Goal: Use online tool/utility: Utilize a website feature to perform a specific function

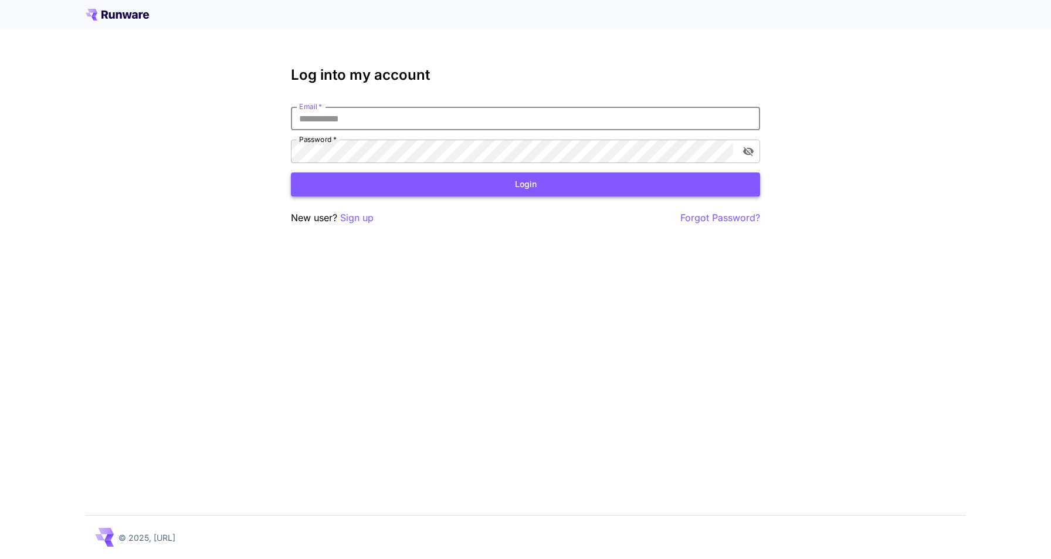
type input "**********"
click at [525, 184] on button "Login" at bounding box center [525, 184] width 469 height 24
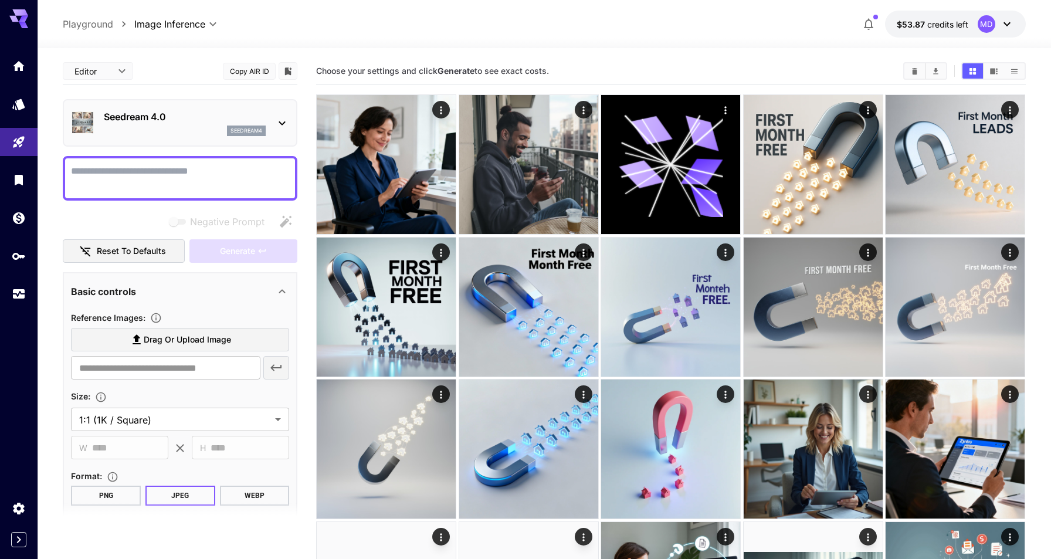
click at [273, 117] on div "Seedream 4.0 seedream4" at bounding box center [180, 123] width 218 height 36
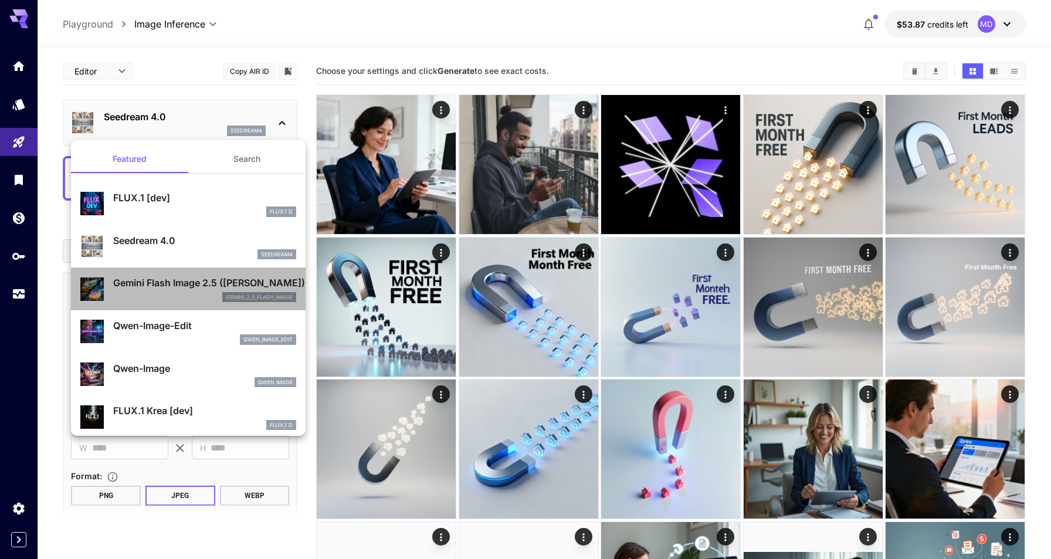
click at [195, 286] on p "Gemini Flash Image 2.5 ([PERSON_NAME])" at bounding box center [204, 283] width 183 height 14
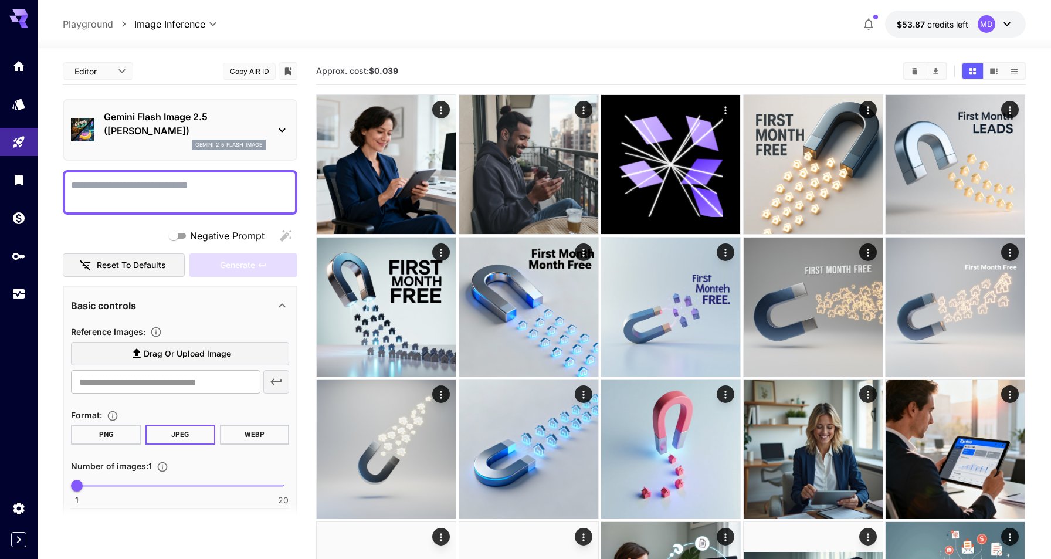
click at [184, 187] on textarea "Negative Prompt" at bounding box center [180, 192] width 218 height 28
paste textarea "**********"
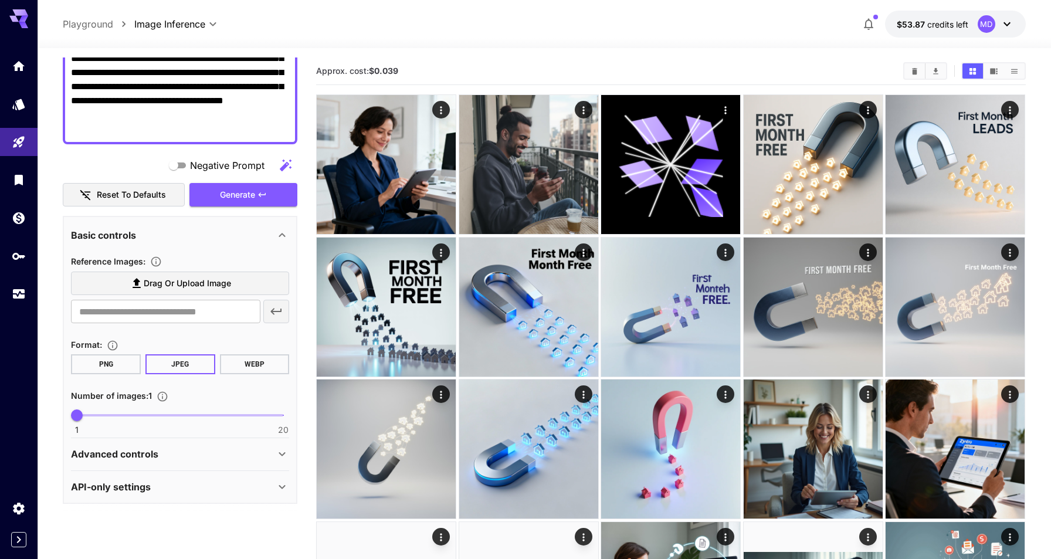
scroll to position [8, 0]
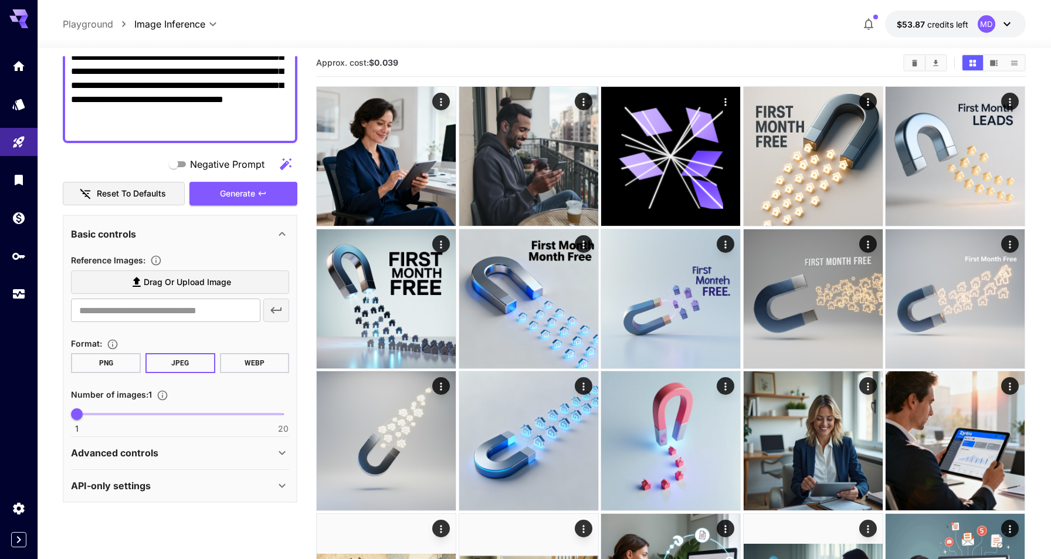
type textarea "**********"
click at [264, 355] on button "WEBP" at bounding box center [255, 363] width 70 height 20
click at [245, 193] on span "Generate" at bounding box center [237, 193] width 35 height 15
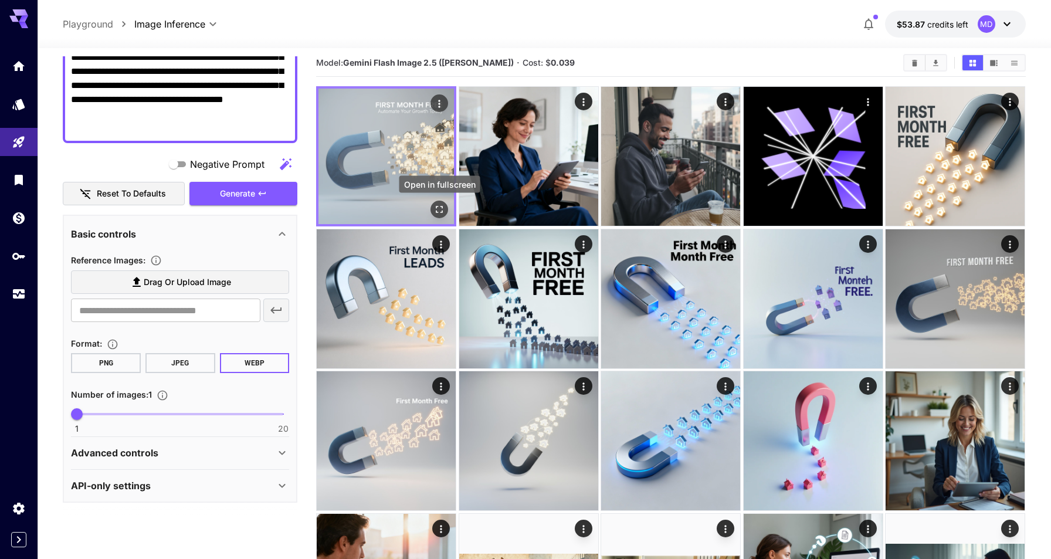
click at [441, 206] on icon "Open in fullscreen" at bounding box center [439, 209] width 7 height 7
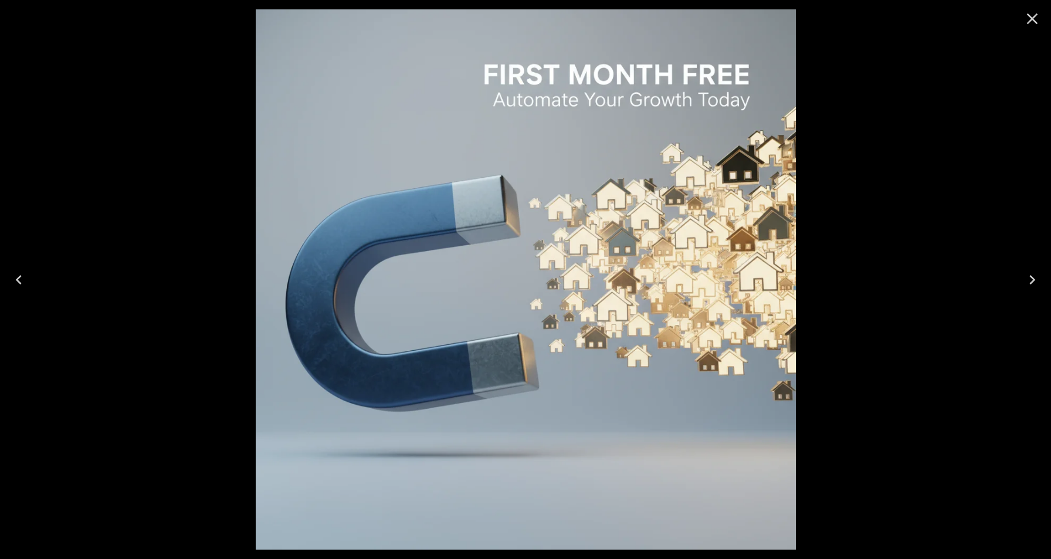
click at [1030, 14] on icon "Close" at bounding box center [1032, 18] width 19 height 19
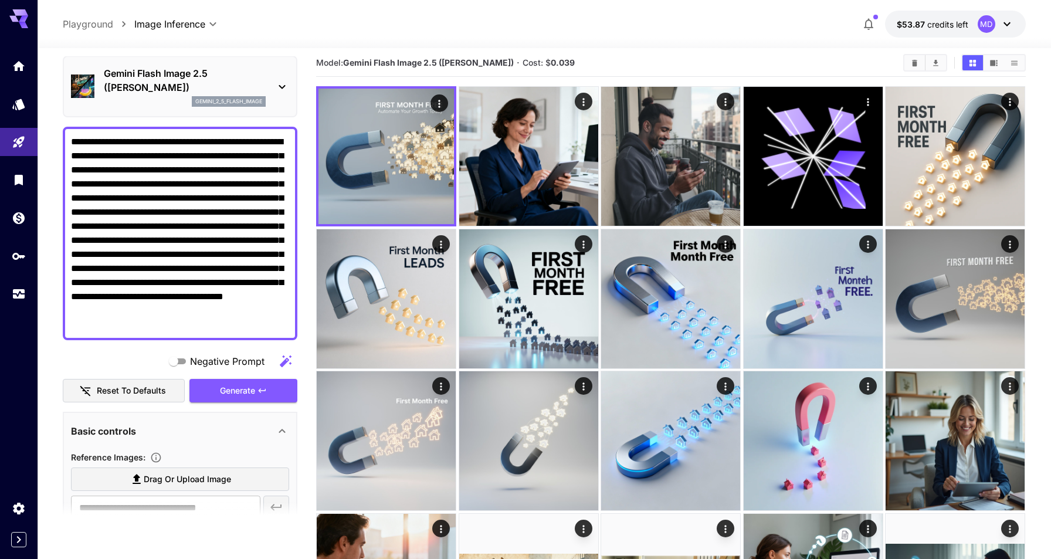
scroll to position [32, 0]
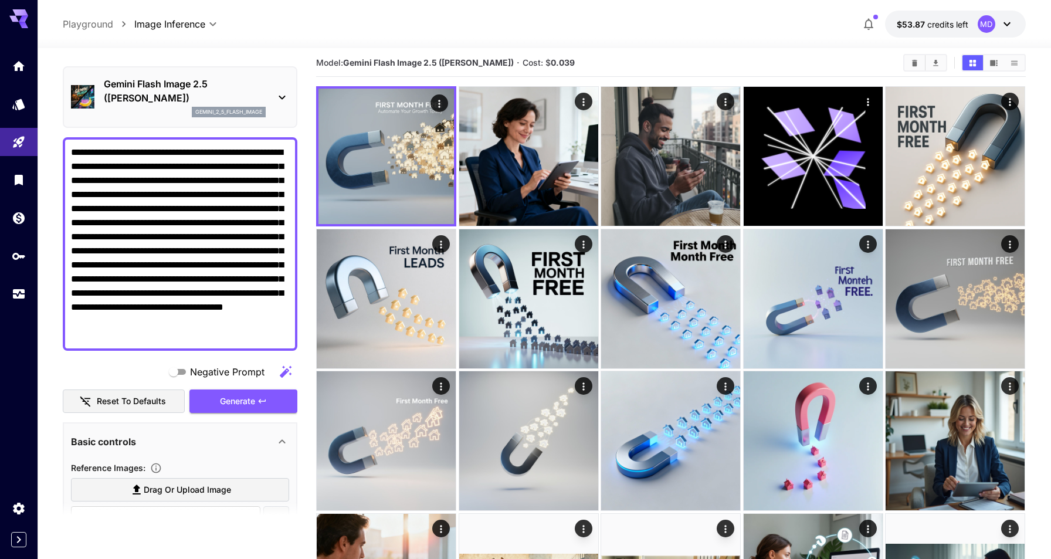
click at [271, 87] on div "Gemini Flash Image 2.5 ([PERSON_NAME]) gemini_2_5_flash_image" at bounding box center [180, 97] width 218 height 50
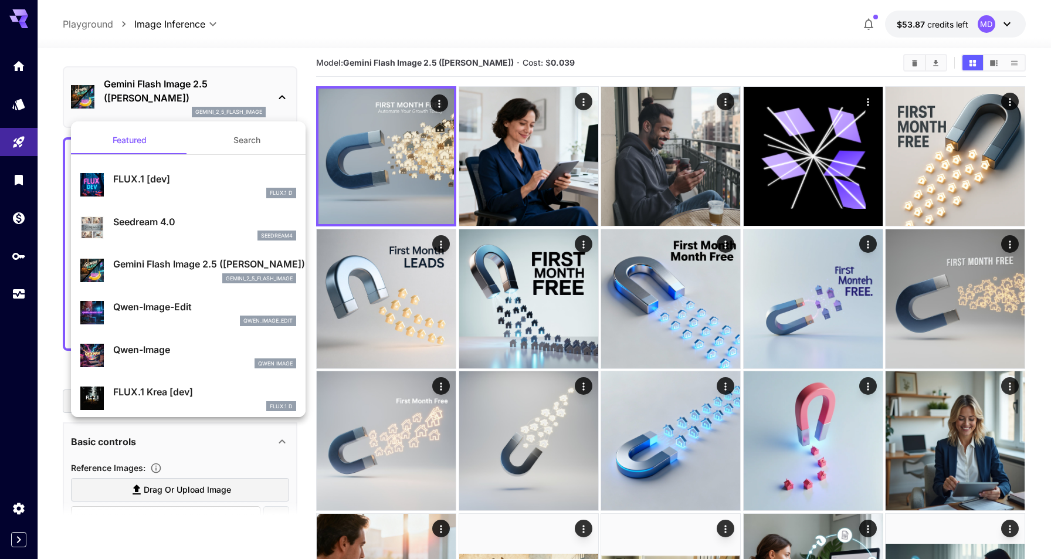
scroll to position [0, 0]
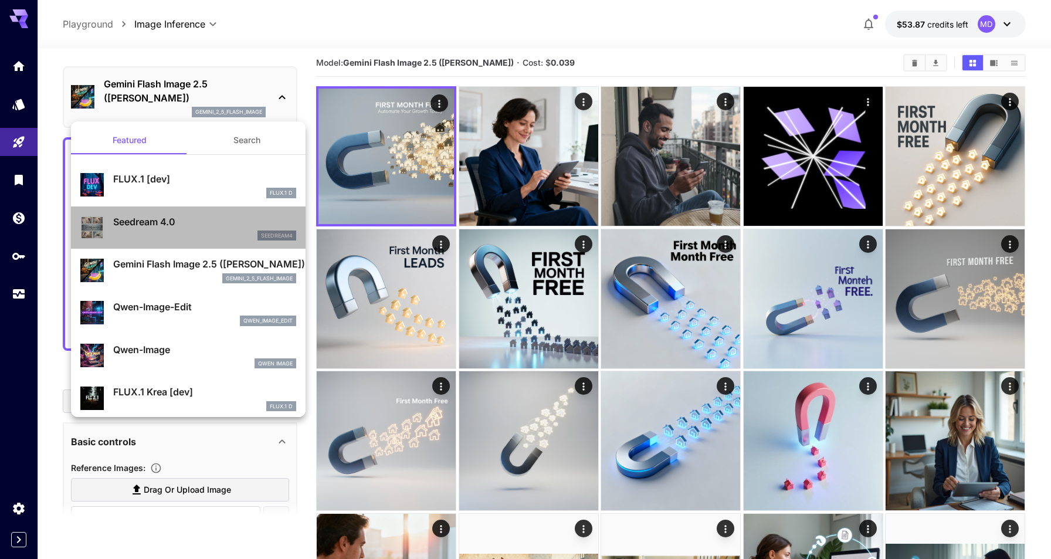
click at [215, 230] on div "seedream4" at bounding box center [204, 235] width 183 height 11
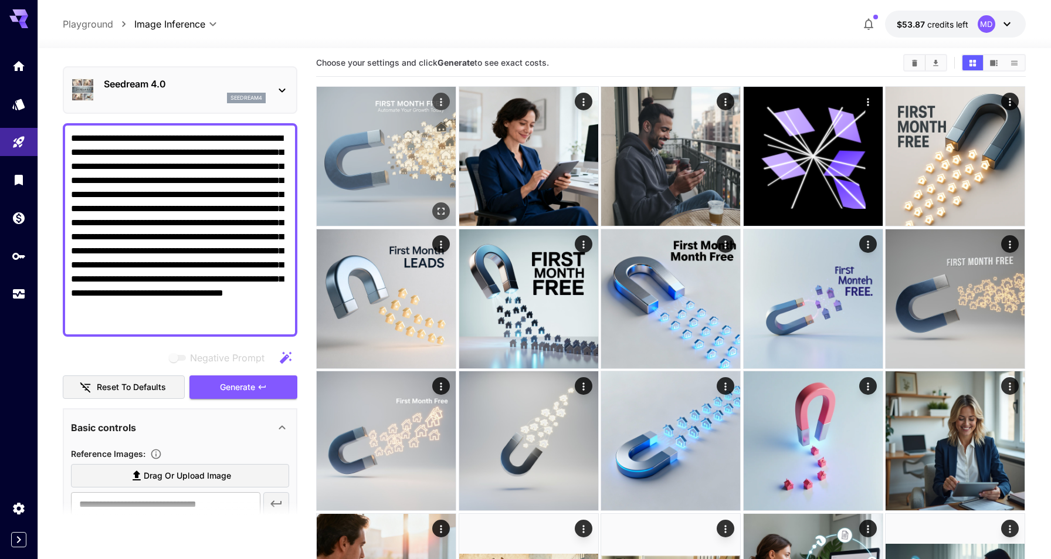
click at [418, 129] on img at bounding box center [386, 156] width 139 height 139
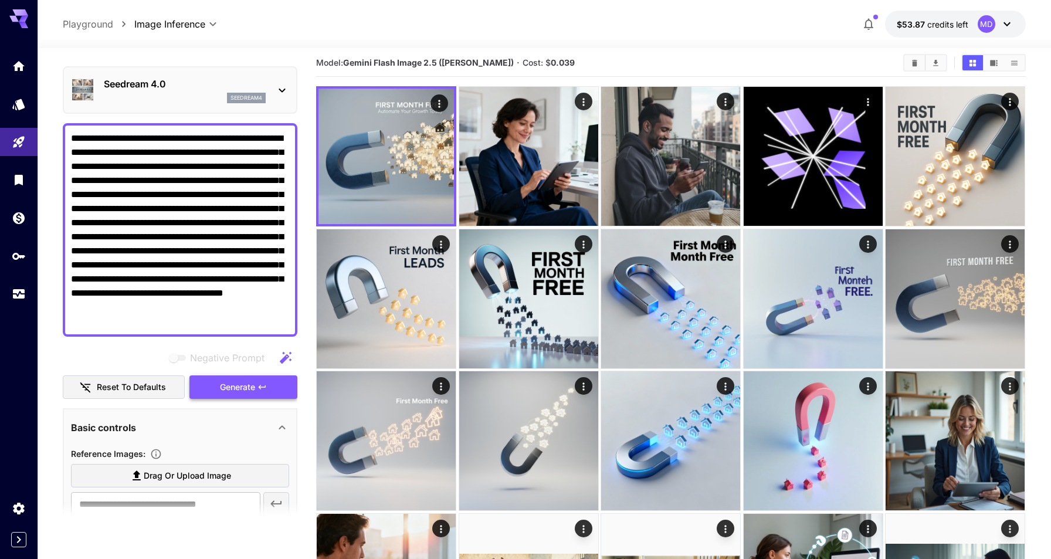
click at [236, 386] on span "Generate" at bounding box center [237, 387] width 35 height 15
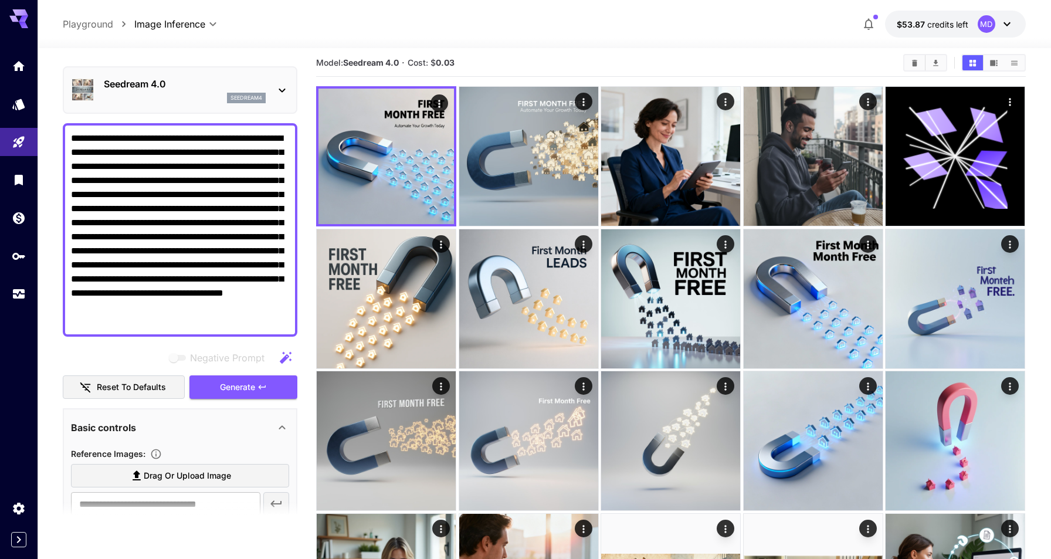
click at [279, 90] on icon at bounding box center [282, 90] width 14 height 14
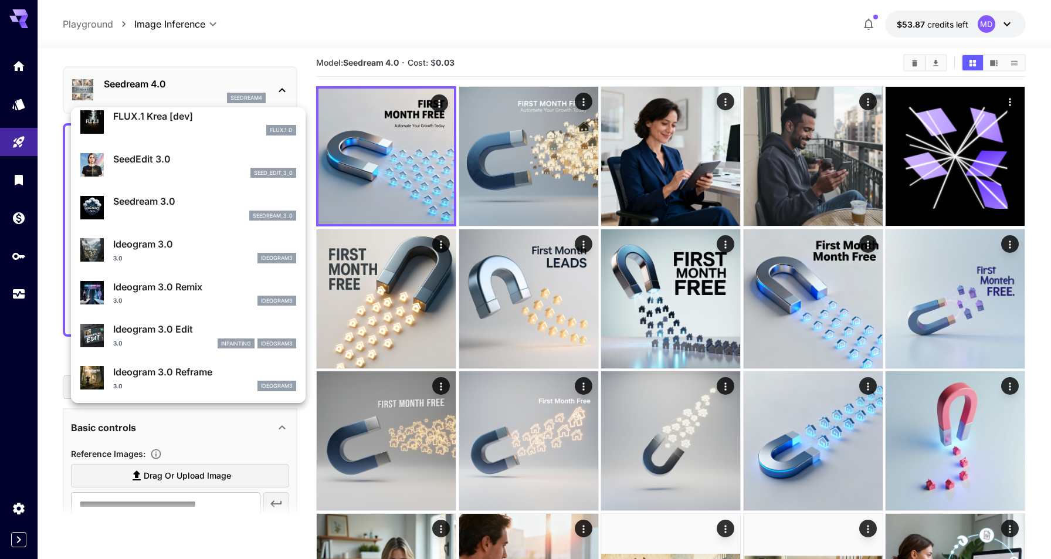
scroll to position [258, 0]
click at [189, 240] on p "Ideogram 3.0" at bounding box center [204, 246] width 183 height 14
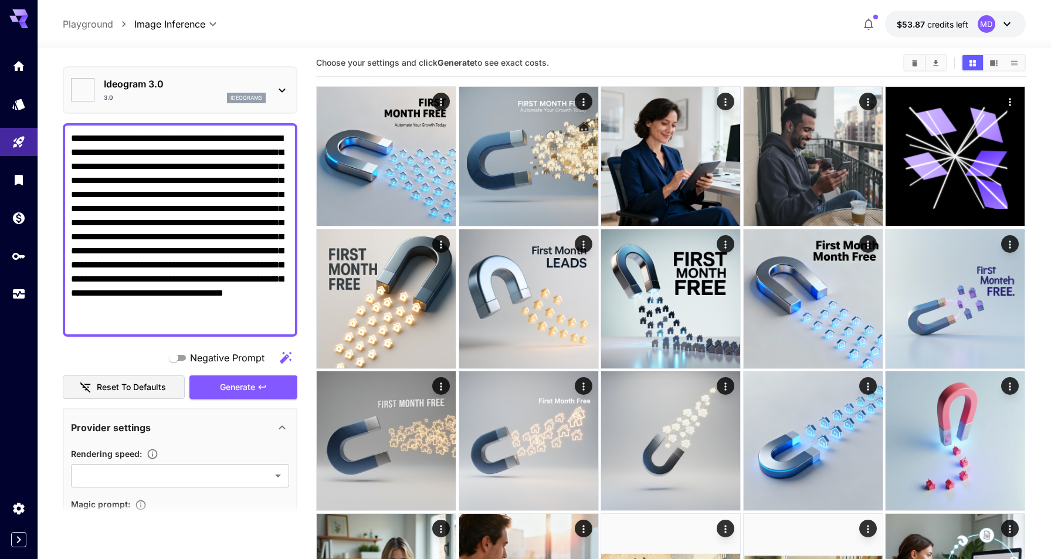
type input "**********"
type input "*******"
type input "****"
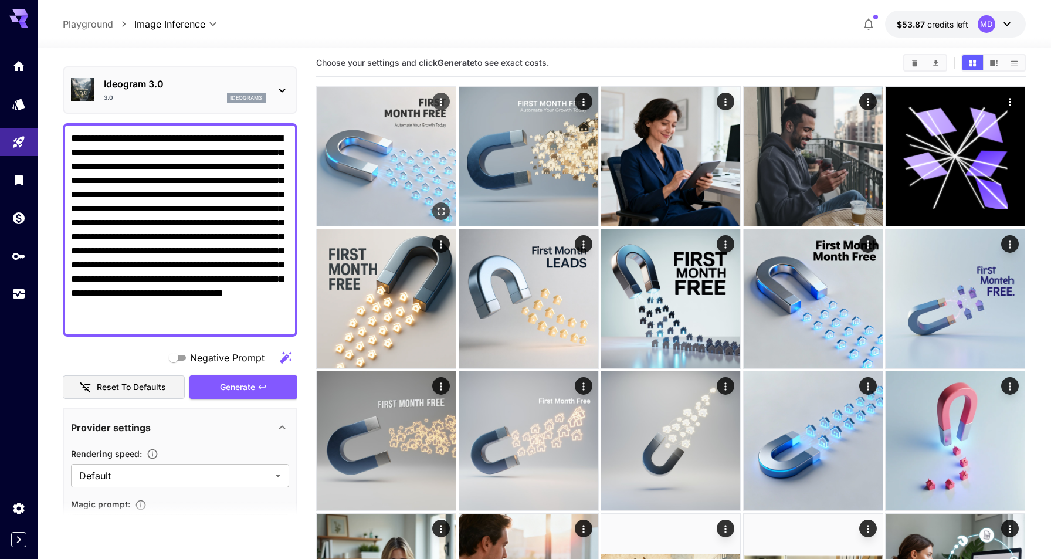
click at [383, 175] on img at bounding box center [386, 156] width 139 height 139
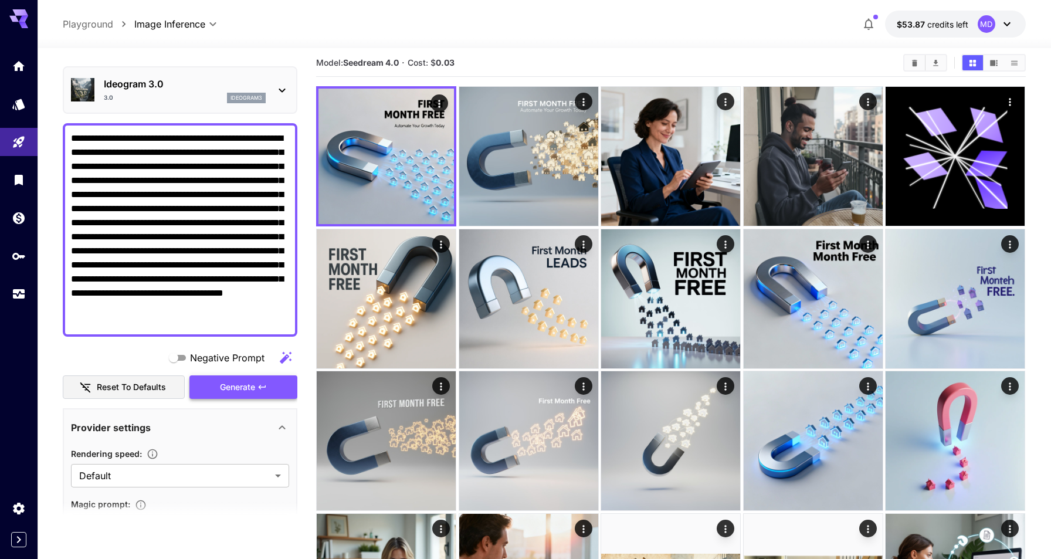
click at [236, 383] on span "Generate" at bounding box center [237, 387] width 35 height 15
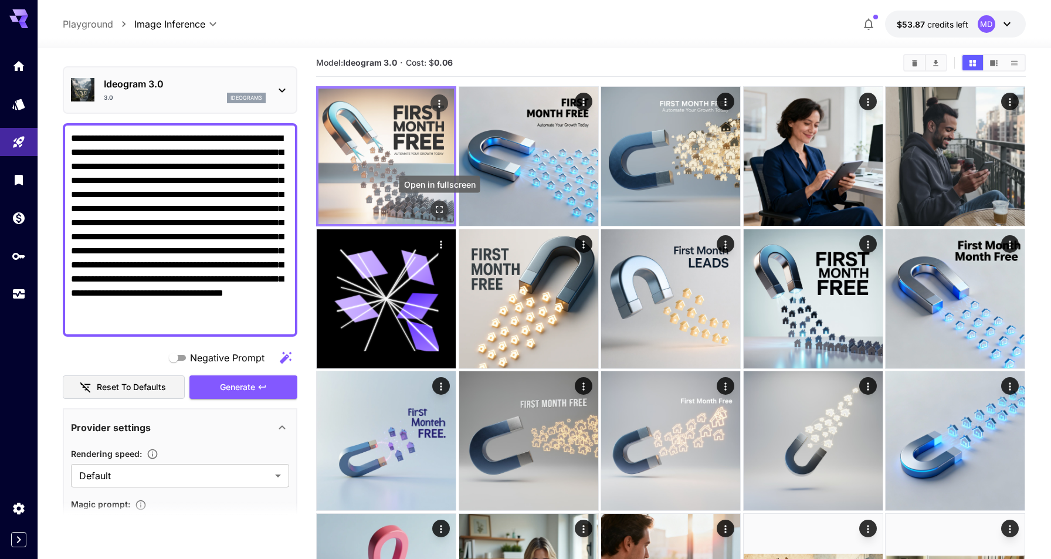
click at [439, 208] on icon "Open in fullscreen" at bounding box center [440, 209] width 12 height 12
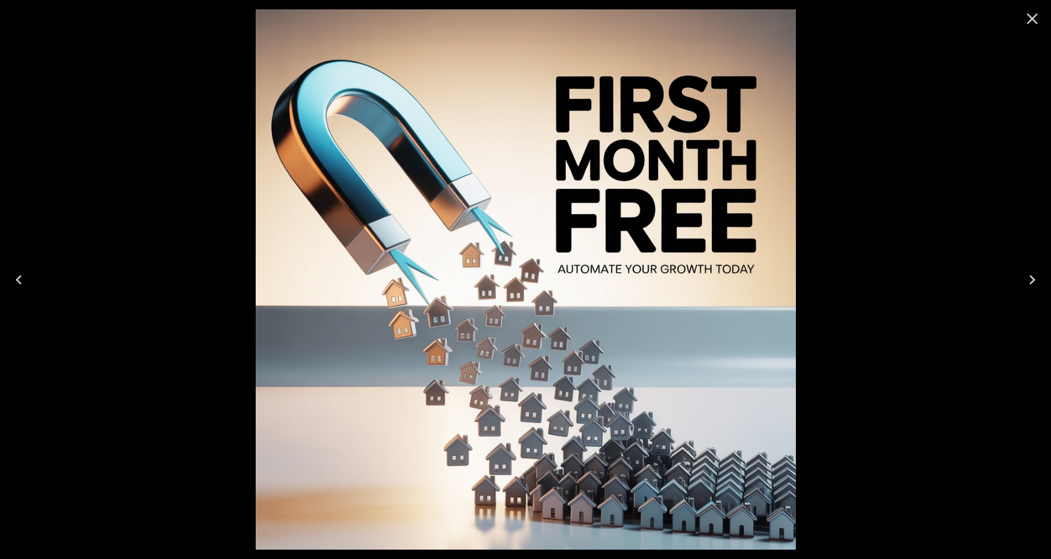
click at [1033, 22] on icon "Close" at bounding box center [1032, 18] width 19 height 19
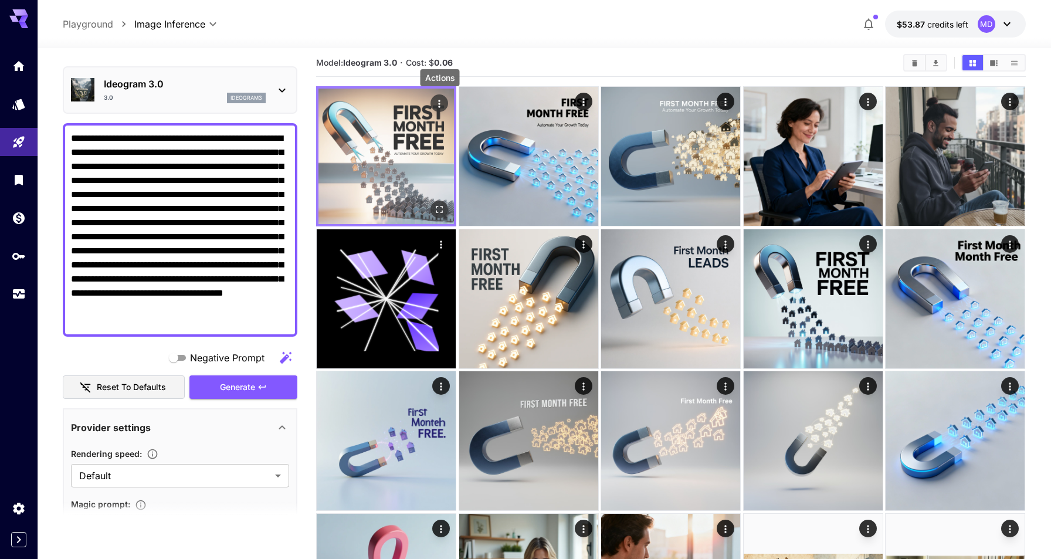
click at [441, 99] on icon "Actions" at bounding box center [440, 104] width 12 height 12
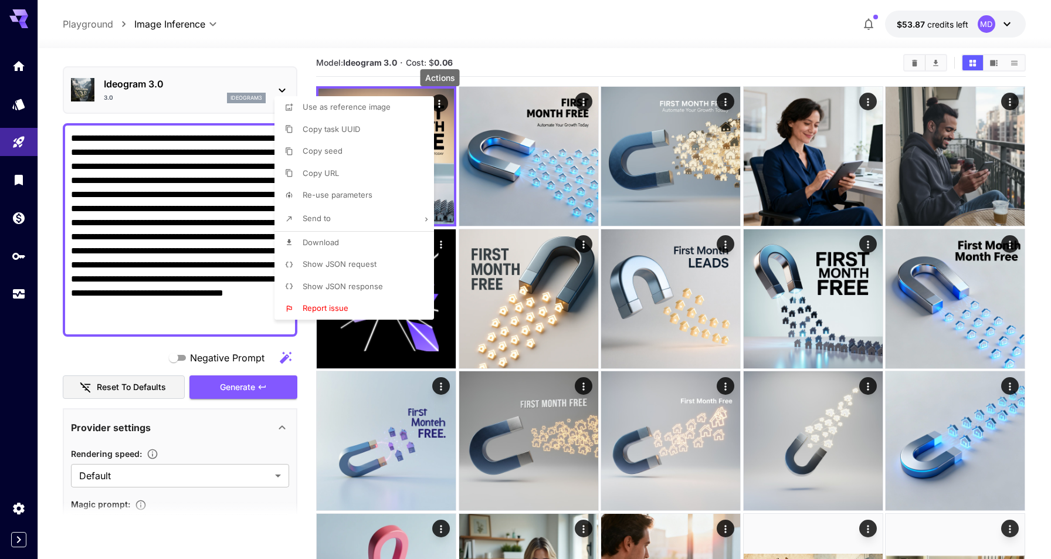
click at [320, 239] on span "Download" at bounding box center [321, 241] width 36 height 9
click at [582, 100] on div at bounding box center [525, 279] width 1051 height 559
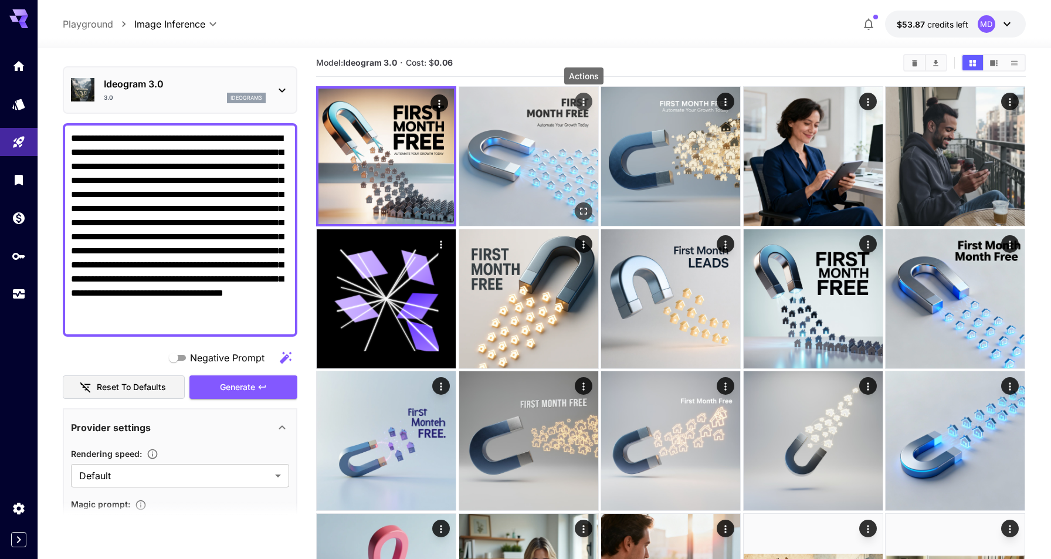
click at [587, 100] on icon "Actions" at bounding box center [584, 102] width 12 height 12
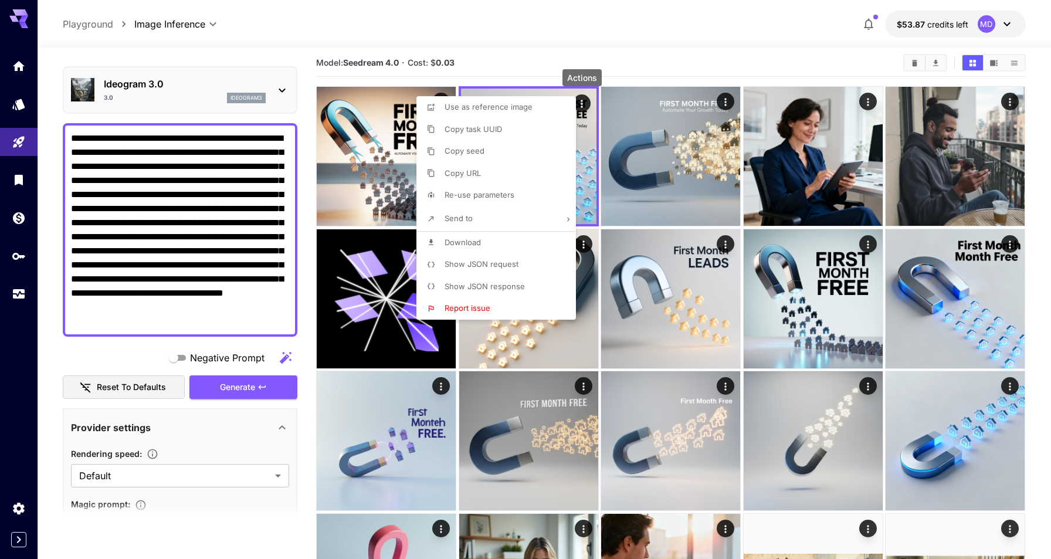
click at [476, 238] on span "Download" at bounding box center [462, 241] width 36 height 9
click at [726, 102] on div at bounding box center [525, 279] width 1051 height 559
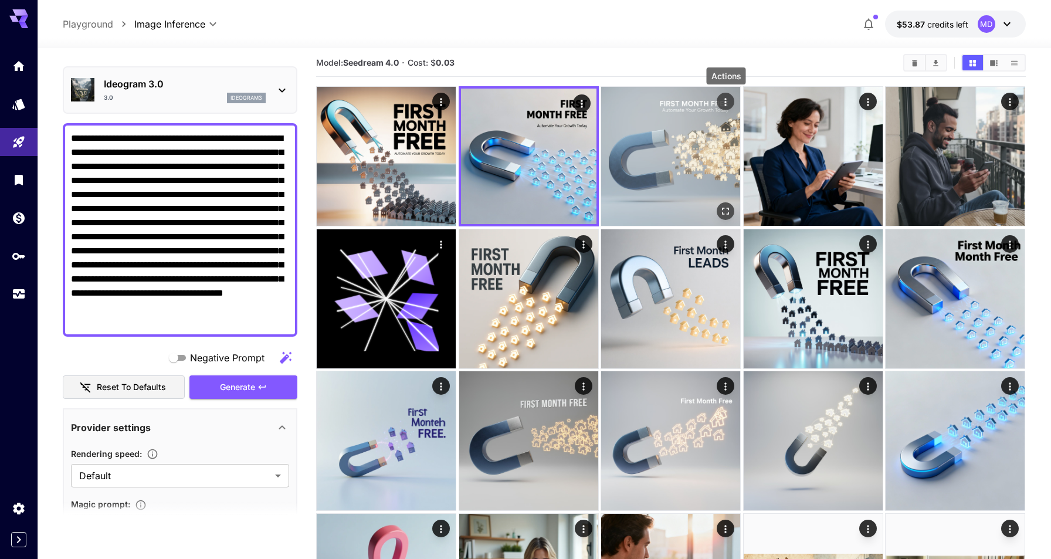
click at [727, 100] on icon "Actions" at bounding box center [726, 102] width 12 height 12
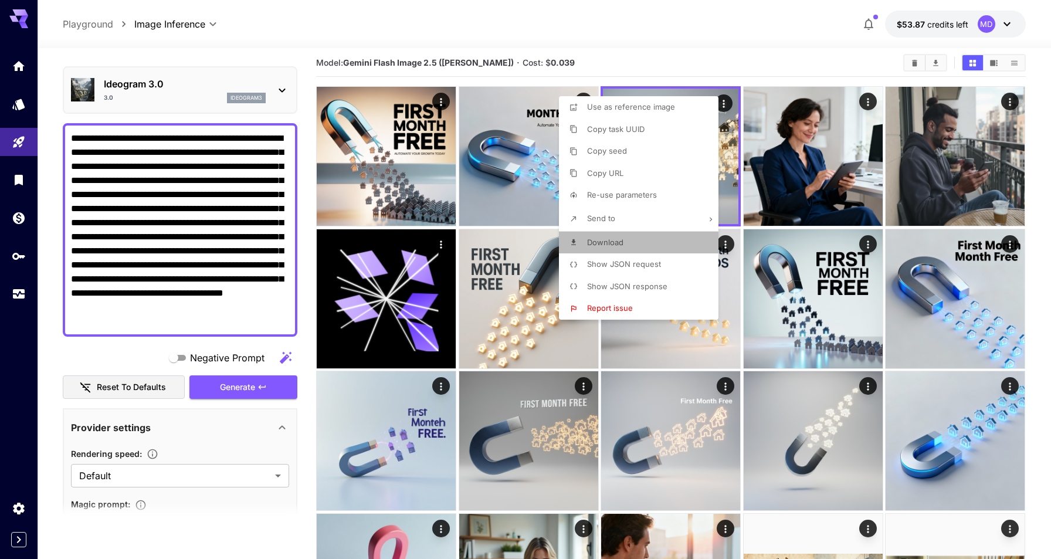
click at [601, 241] on span "Download" at bounding box center [605, 241] width 36 height 9
click at [171, 246] on div at bounding box center [525, 279] width 1051 height 559
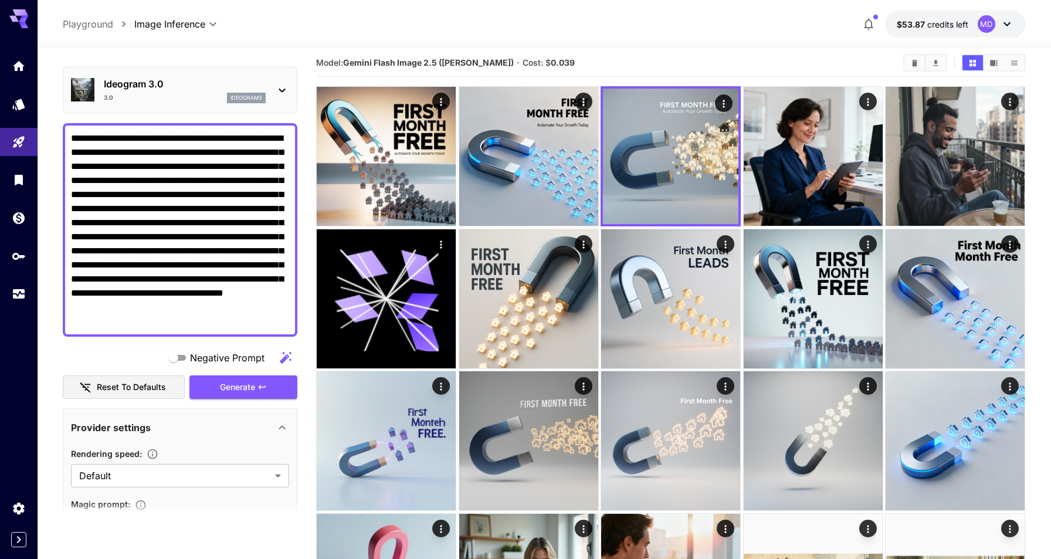
click at [178, 226] on textarea "**********" at bounding box center [180, 229] width 218 height 197
paste textarea "**********"
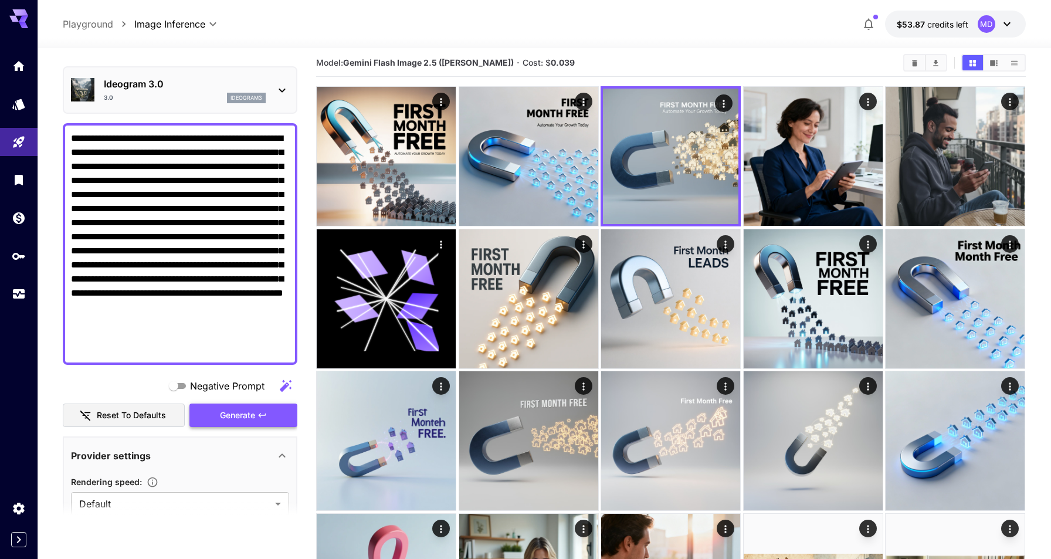
type textarea "**********"
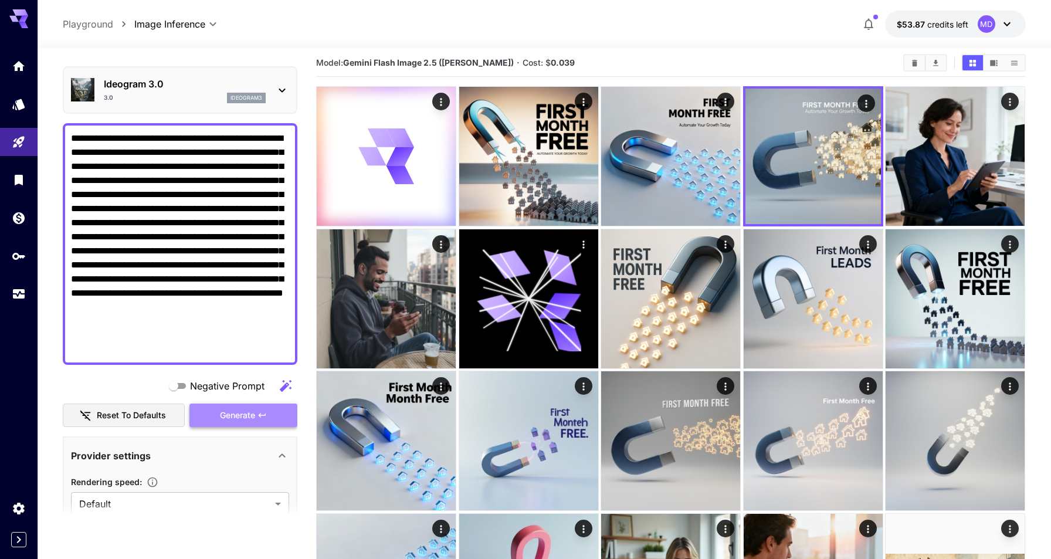
click at [249, 416] on span "Generate" at bounding box center [237, 415] width 35 height 15
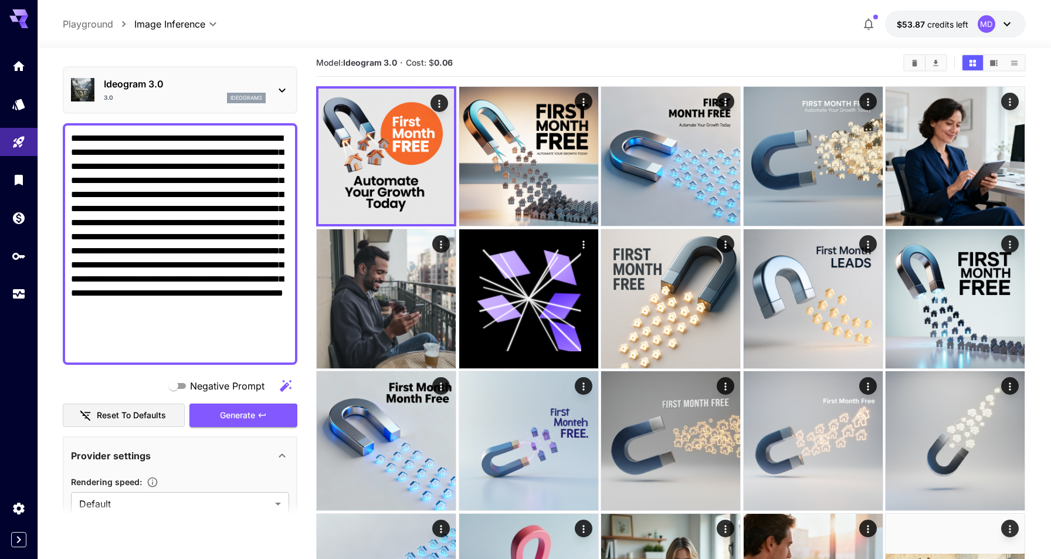
click at [195, 84] on p "Ideogram 3.0" at bounding box center [185, 84] width 162 height 14
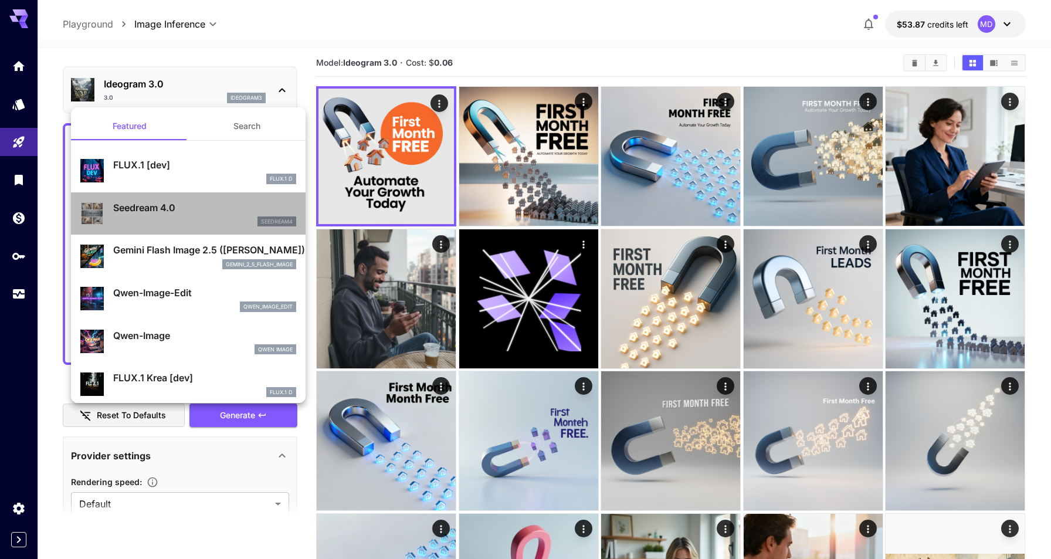
click at [186, 208] on p "Seedream 4.0" at bounding box center [204, 208] width 183 height 14
type input "**********"
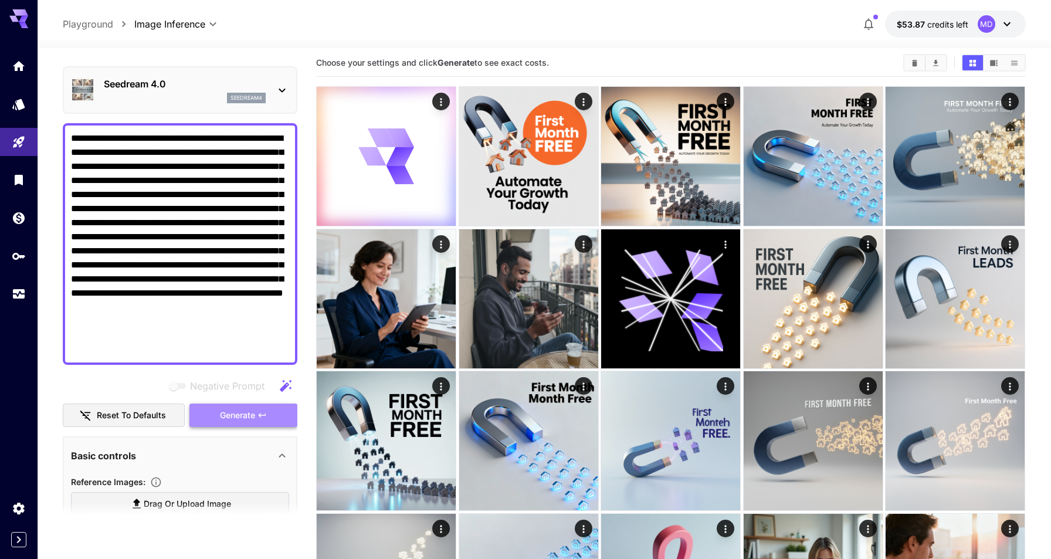
click at [246, 412] on span "Generate" at bounding box center [237, 415] width 35 height 15
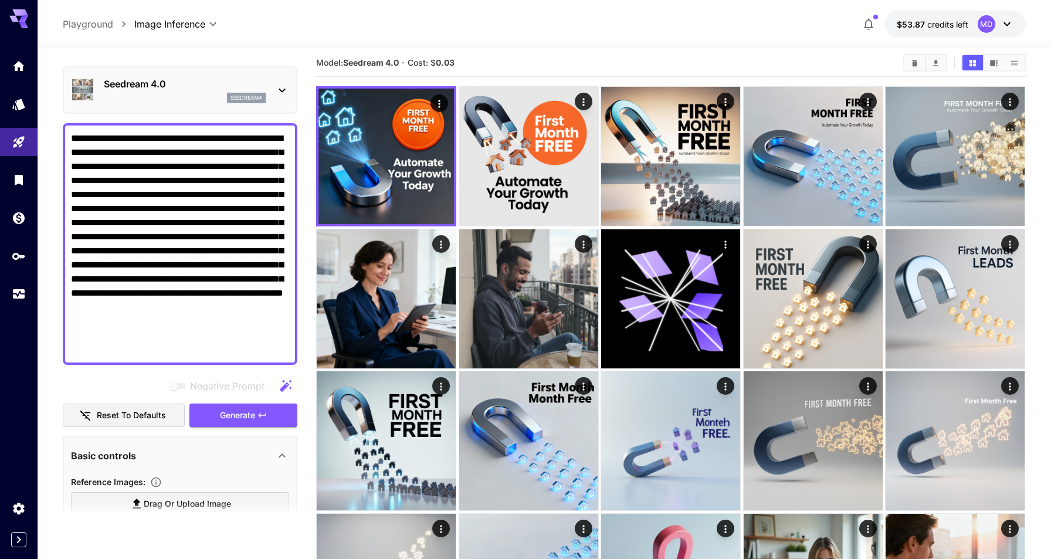
click at [222, 86] on p "Seedream 4.0" at bounding box center [185, 84] width 162 height 14
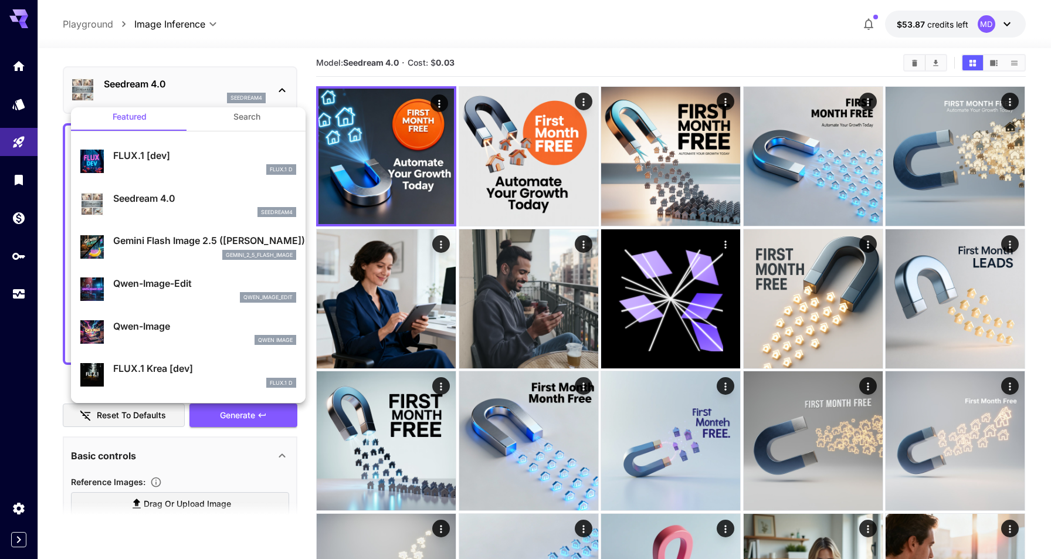
scroll to position [10, 0]
click at [184, 240] on p "Gemini Flash Image 2.5 ([PERSON_NAME])" at bounding box center [204, 240] width 183 height 14
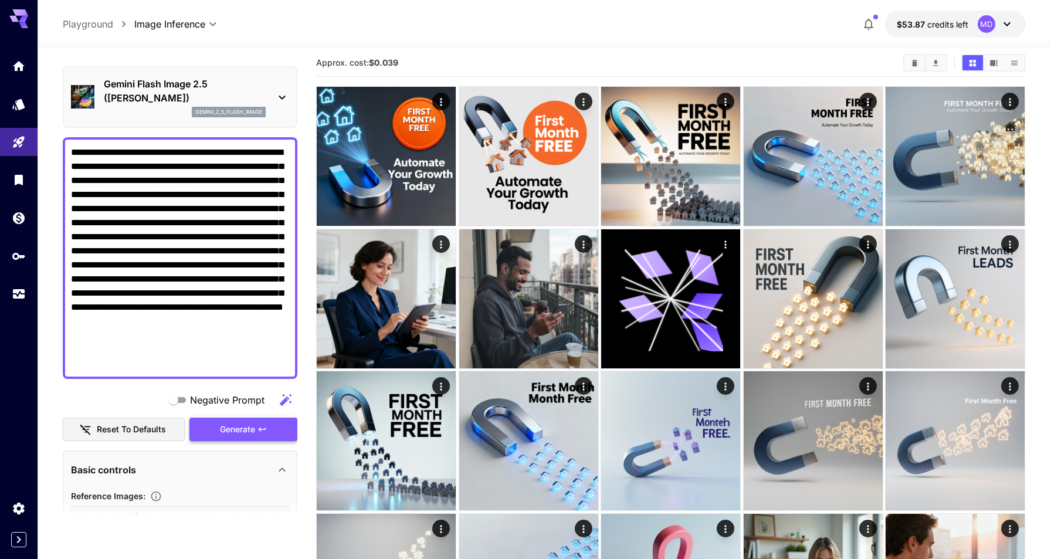
click at [254, 424] on span "Generate" at bounding box center [237, 429] width 35 height 15
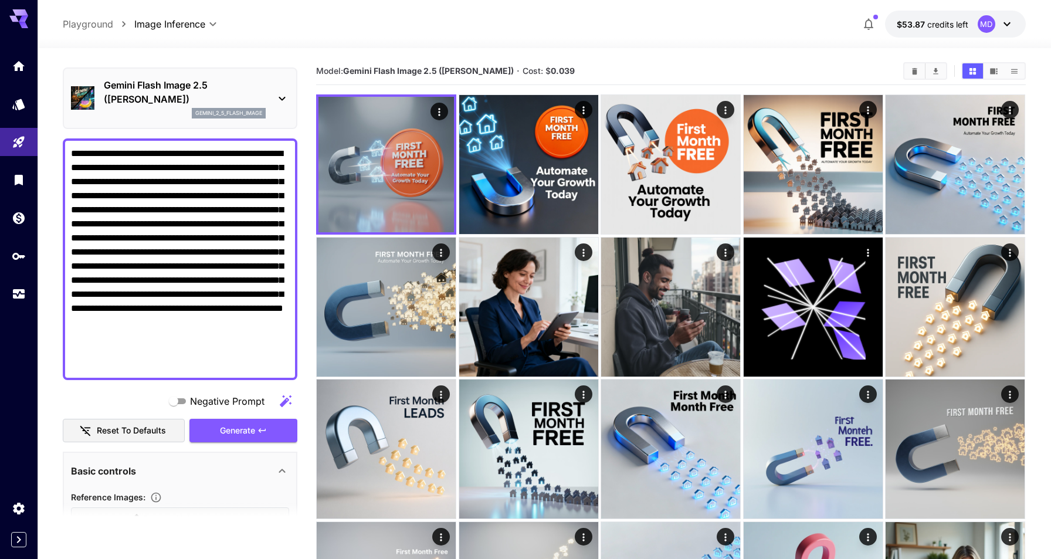
click at [106, 364] on textarea "**********" at bounding box center [180, 259] width 218 height 225
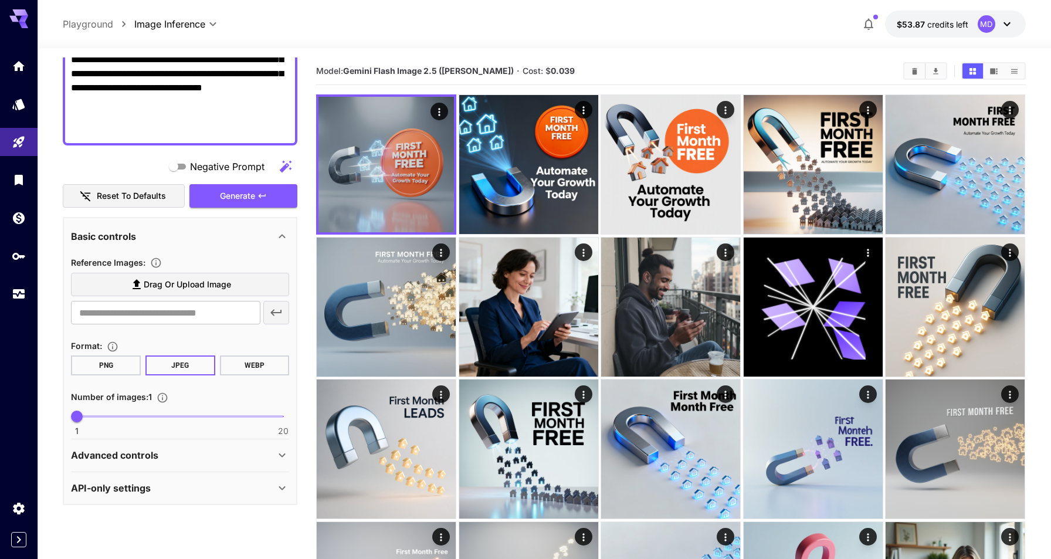
scroll to position [267, 0]
type textarea "**********"
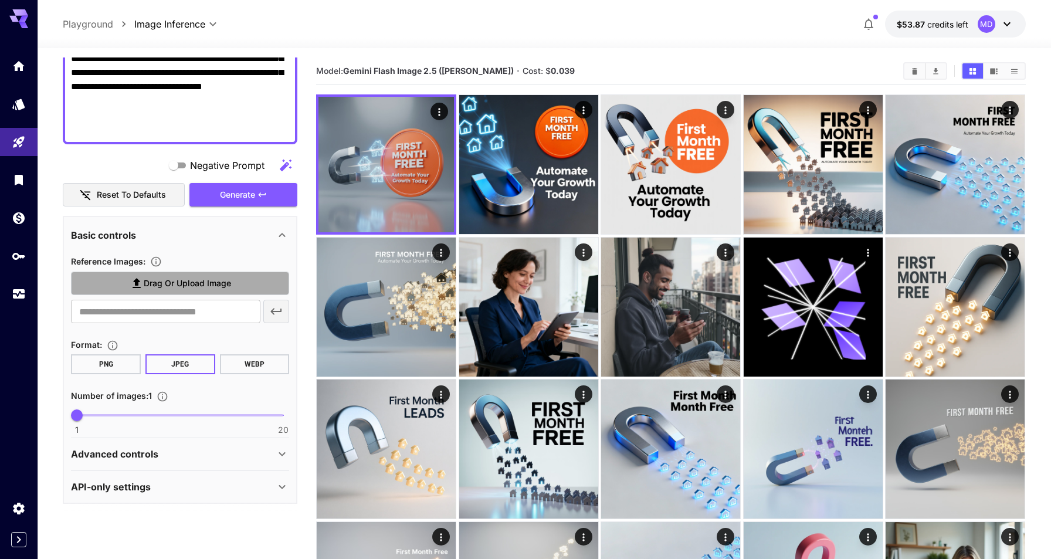
click at [139, 283] on icon at bounding box center [137, 283] width 14 height 14
click at [0, 0] on input "Drag or upload image" at bounding box center [0, 0] width 0 height 0
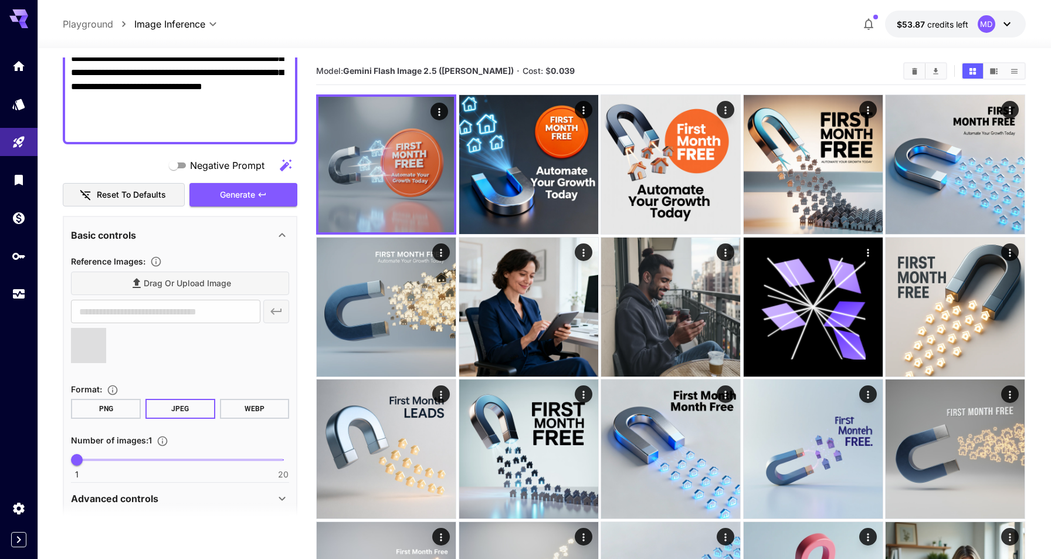
type input "**********"
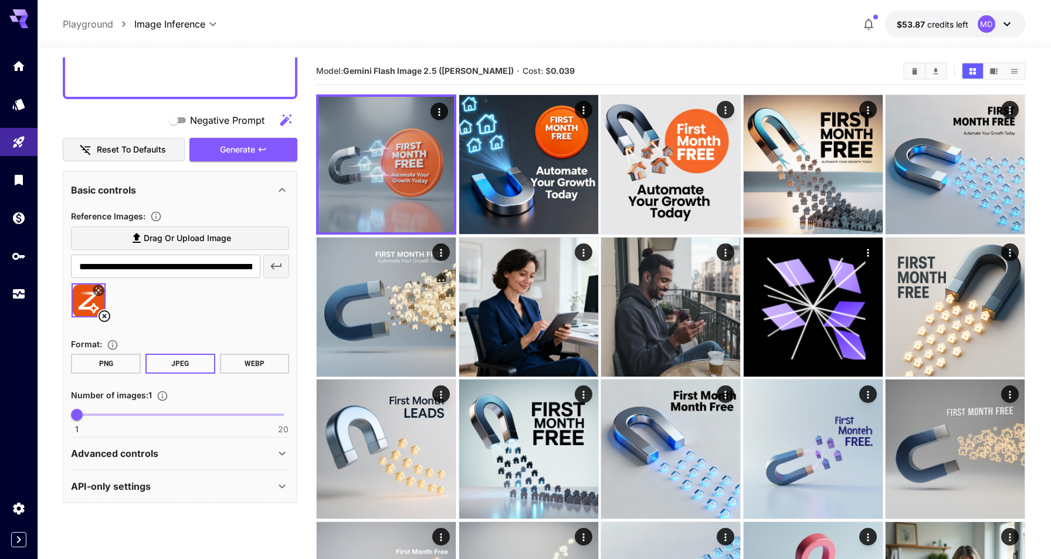
scroll to position [312, 0]
click at [252, 359] on button "WEBP" at bounding box center [255, 364] width 70 height 20
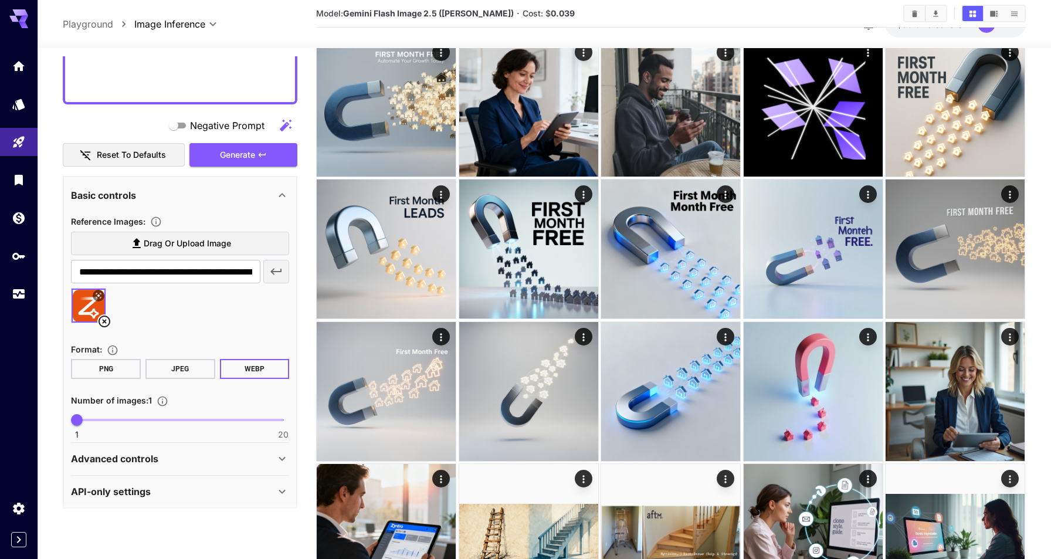
scroll to position [305, 0]
click at [214, 458] on div "Advanced controls" at bounding box center [173, 459] width 204 height 14
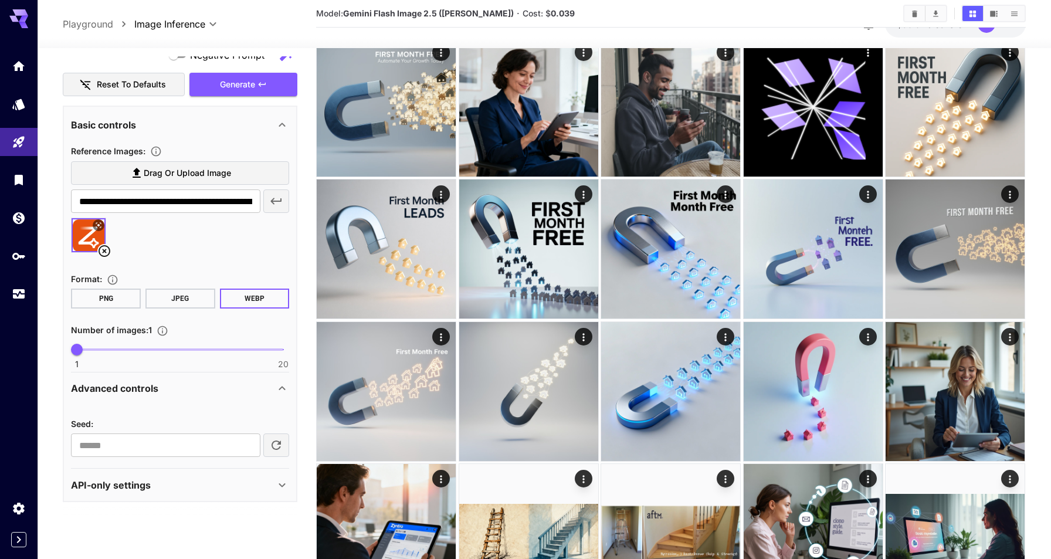
scroll to position [375, 0]
click at [216, 387] on div "Advanced controls" at bounding box center [173, 389] width 204 height 14
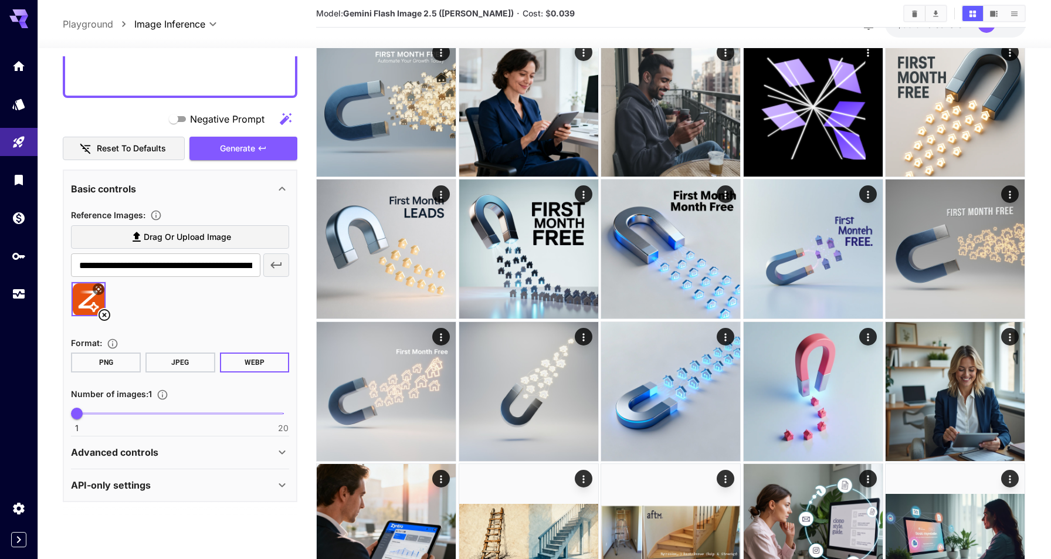
scroll to position [312, 0]
click at [172, 484] on div "API-only settings" at bounding box center [173, 485] width 204 height 14
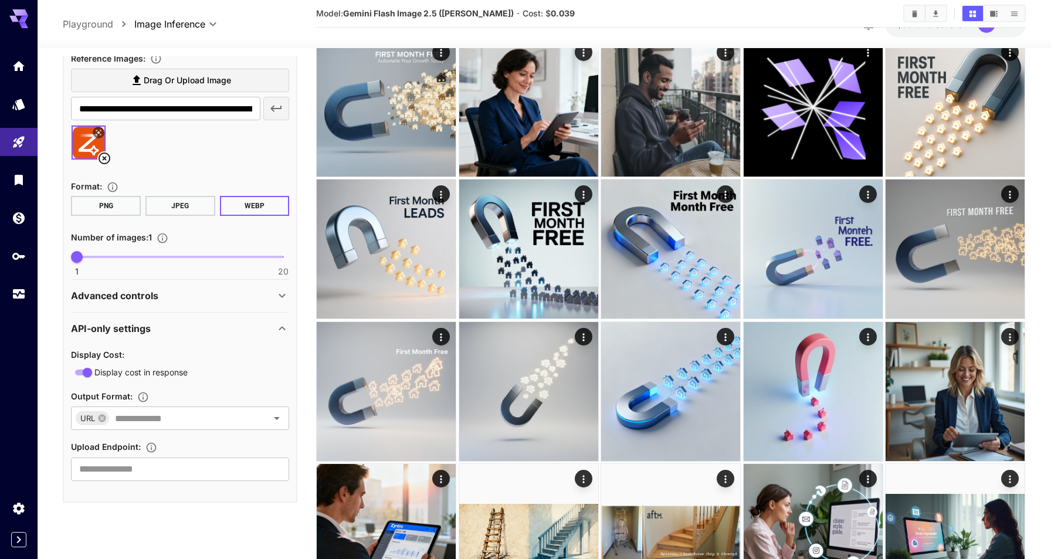
scroll to position [468, 0]
click at [170, 325] on div "API-only settings" at bounding box center [173, 329] width 204 height 14
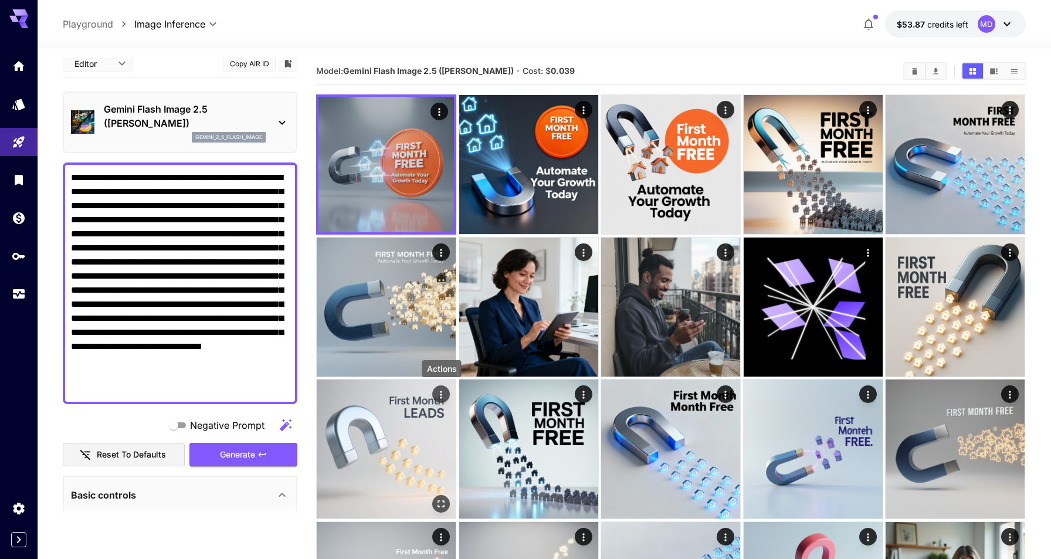
scroll to position [0, 0]
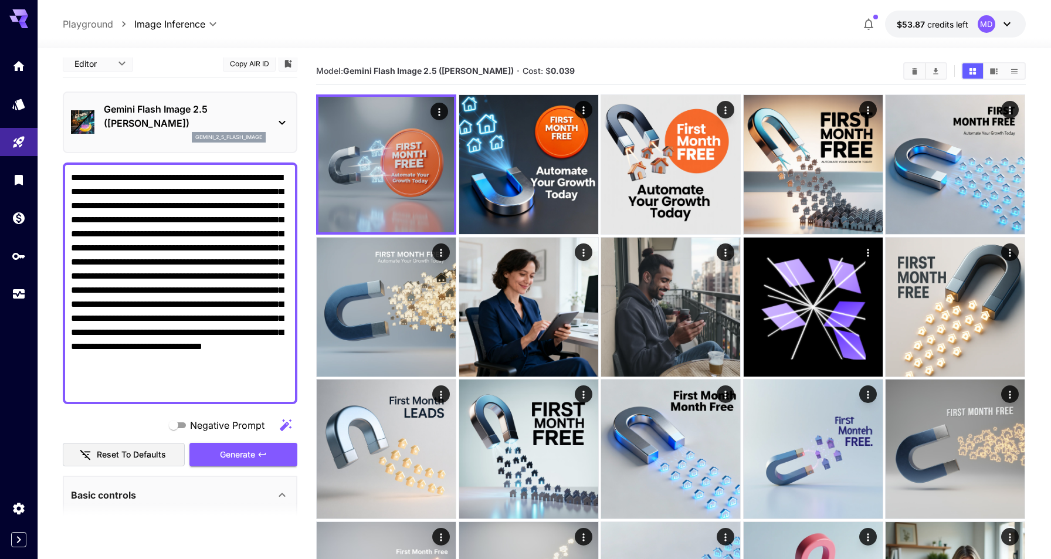
click at [199, 112] on p "Gemini Flash Image 2.5 ([PERSON_NAME])" at bounding box center [185, 116] width 162 height 28
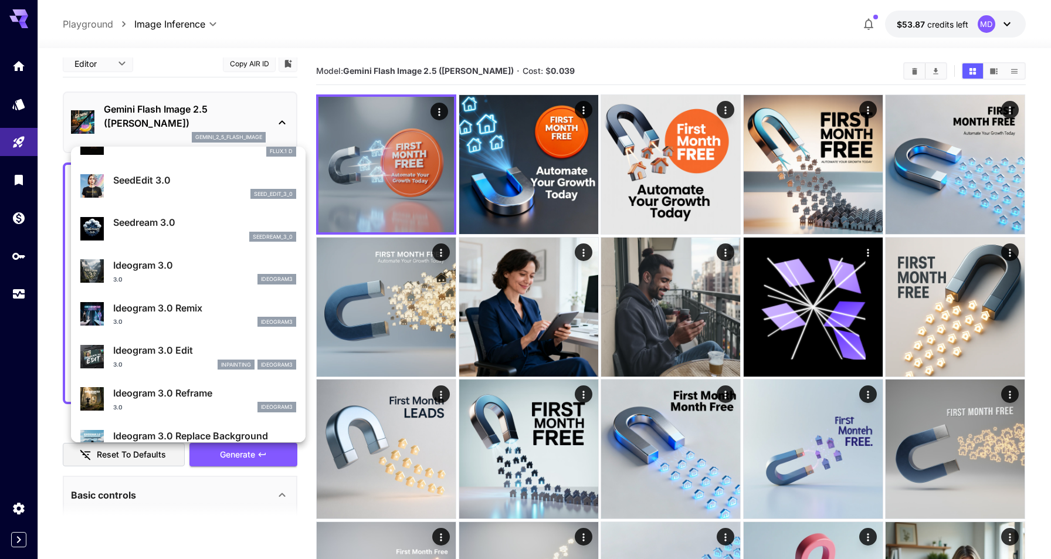
scroll to position [279, 0]
click at [185, 260] on p "Ideogram 3.0" at bounding box center [204, 264] width 183 height 14
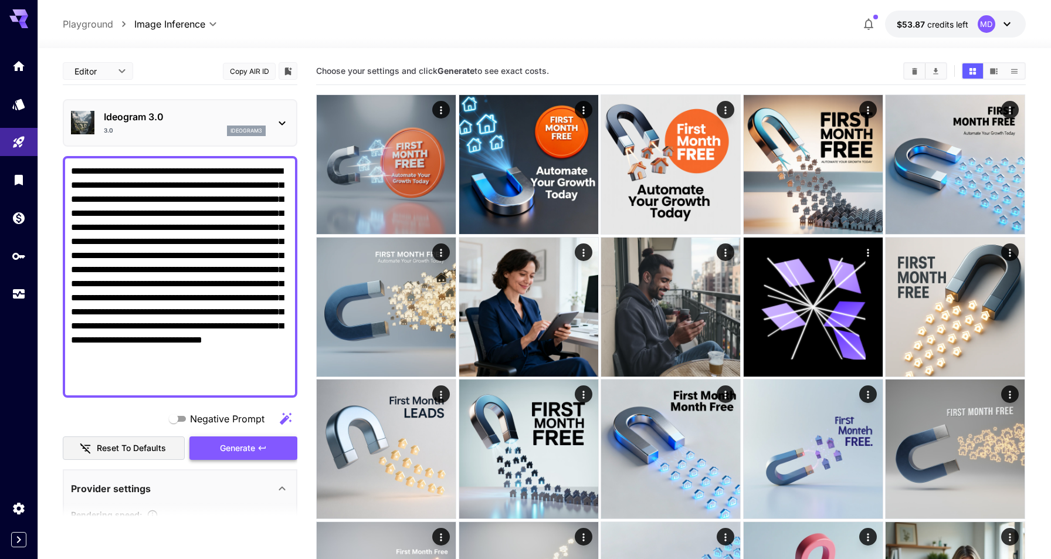
click at [245, 451] on span "Generate" at bounding box center [237, 448] width 35 height 15
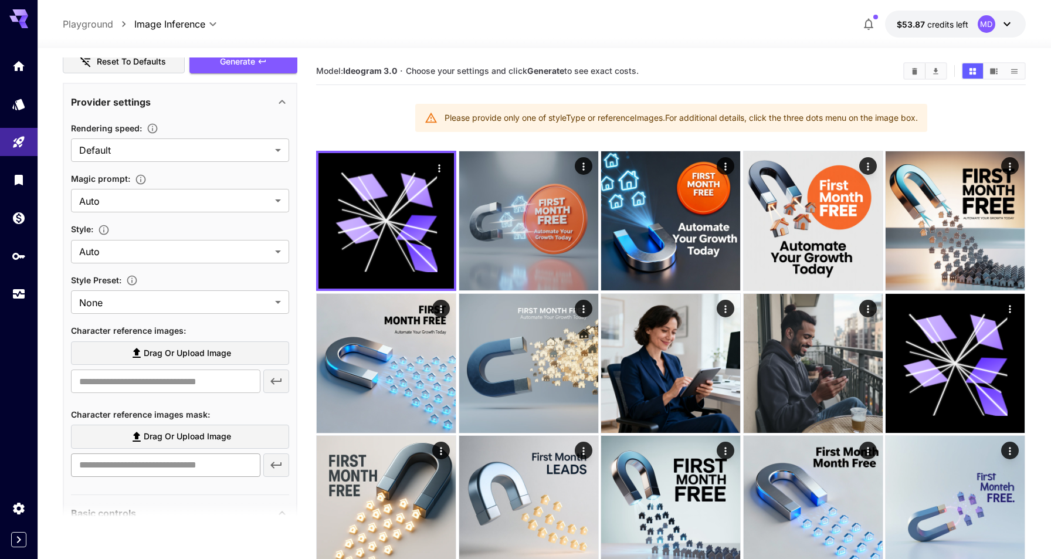
scroll to position [390, 0]
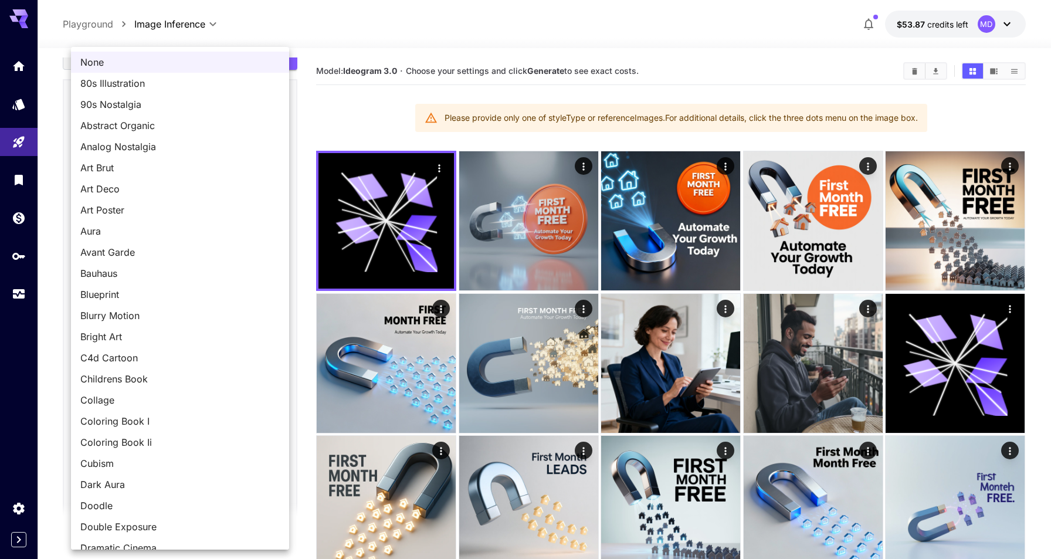
click at [320, 120] on div at bounding box center [525, 279] width 1051 height 559
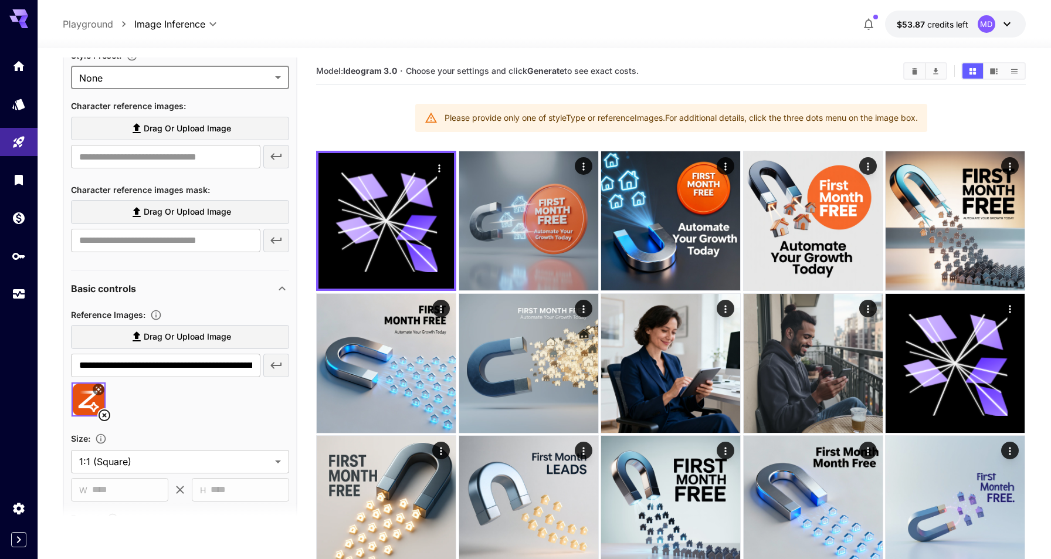
scroll to position [609, 0]
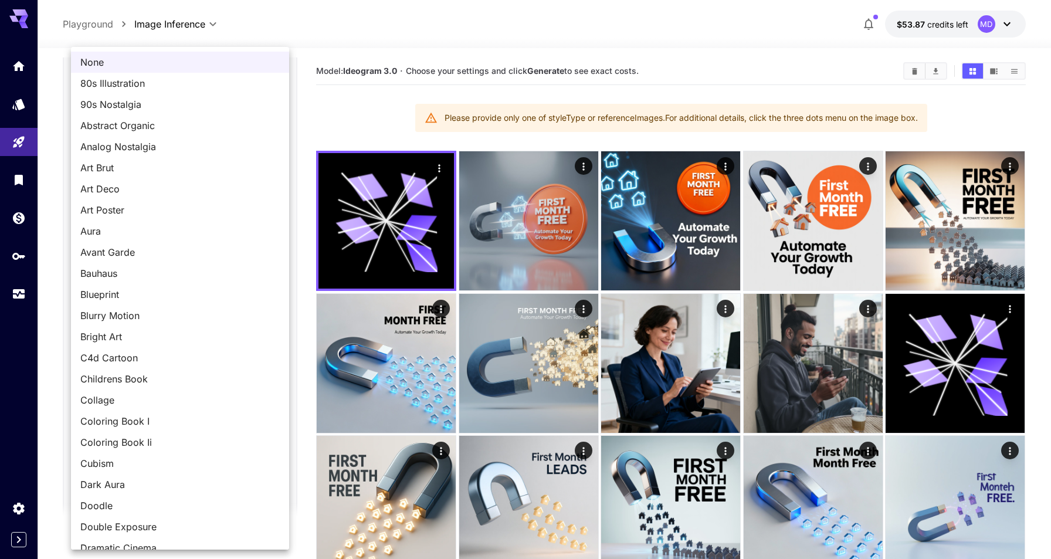
click at [218, 57] on span "None" at bounding box center [179, 62] width 199 height 14
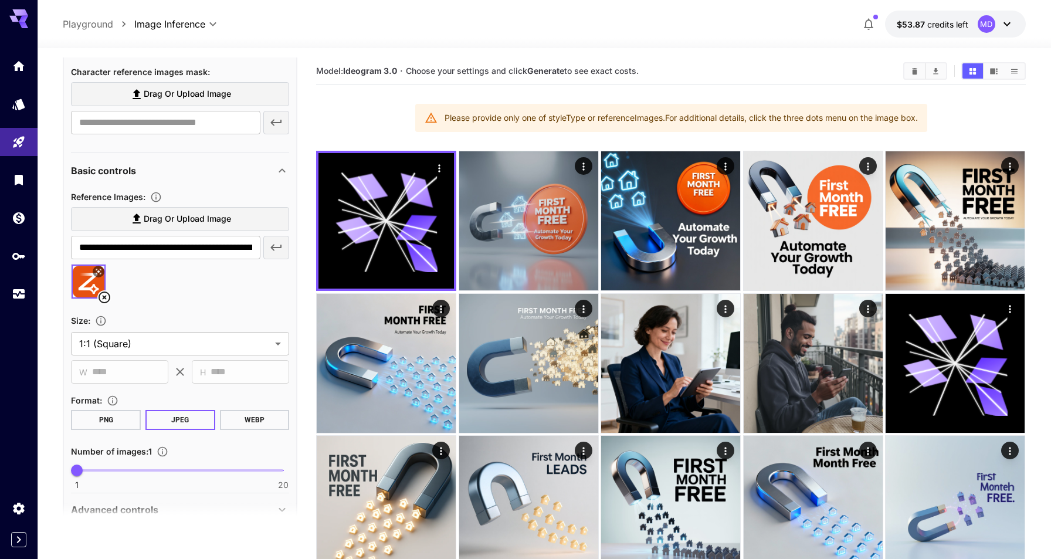
scroll to position [732, 0]
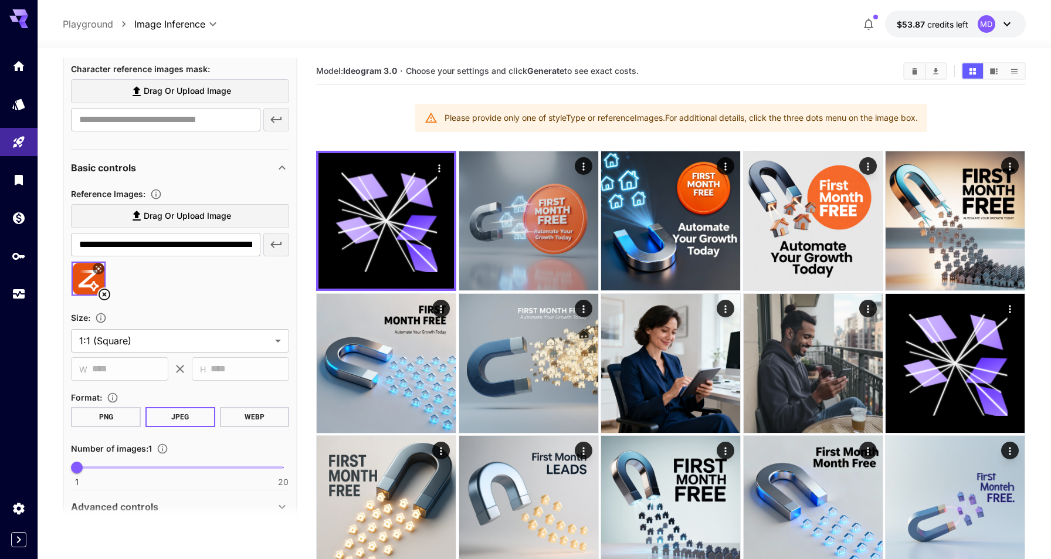
click at [218, 282] on div at bounding box center [180, 283] width 218 height 45
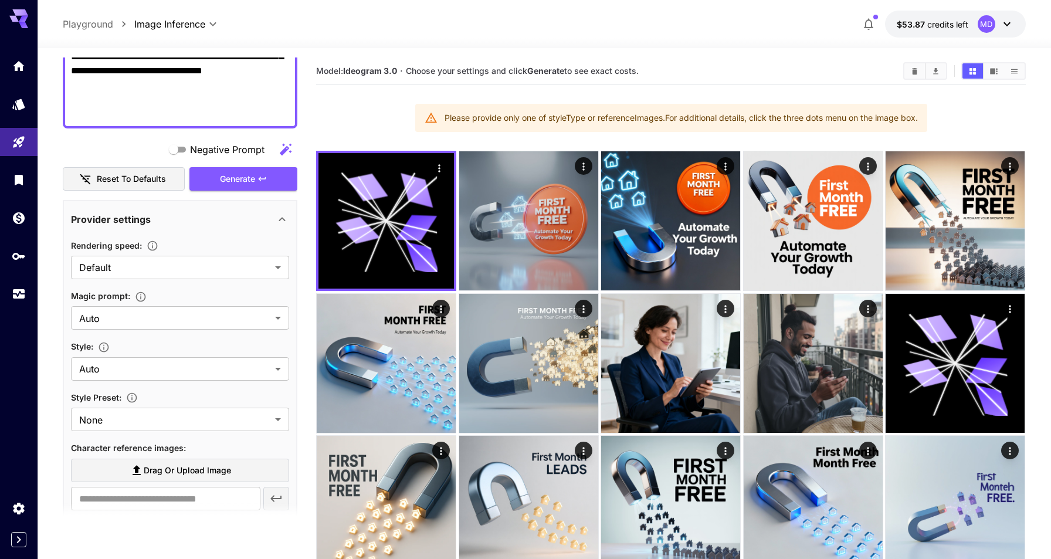
scroll to position [269, 0]
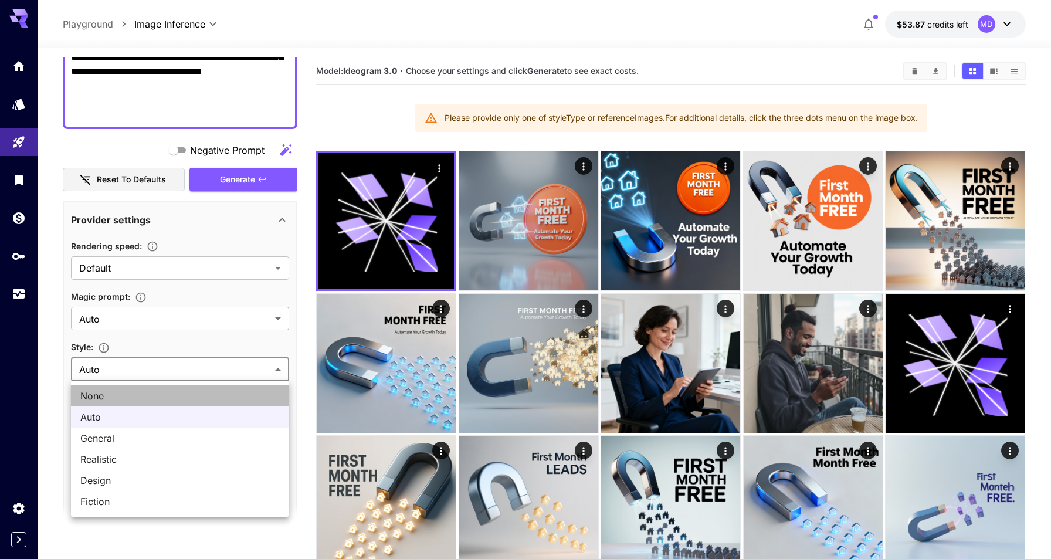
click at [157, 397] on span "None" at bounding box center [179, 396] width 199 height 14
type input "*******"
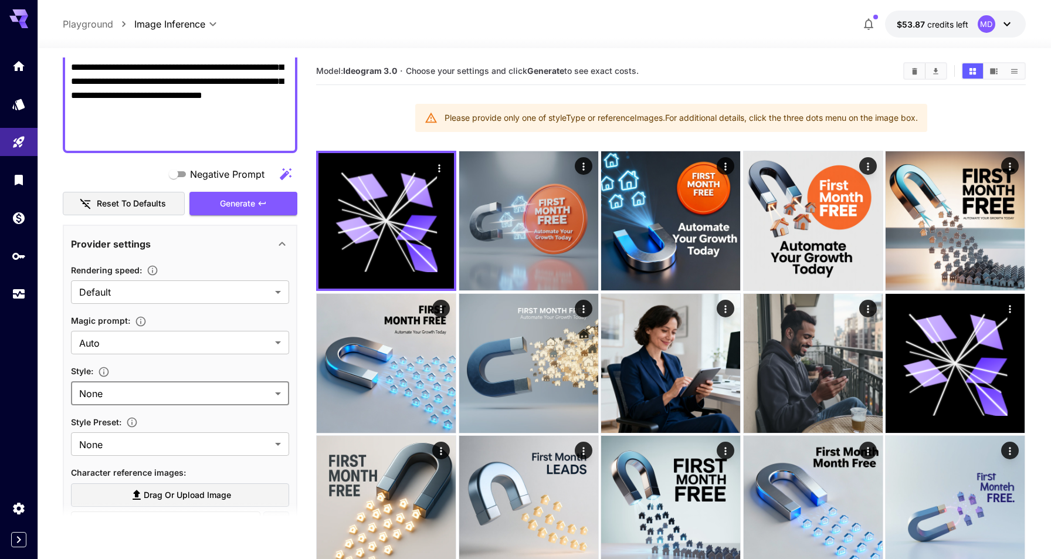
scroll to position [149, 0]
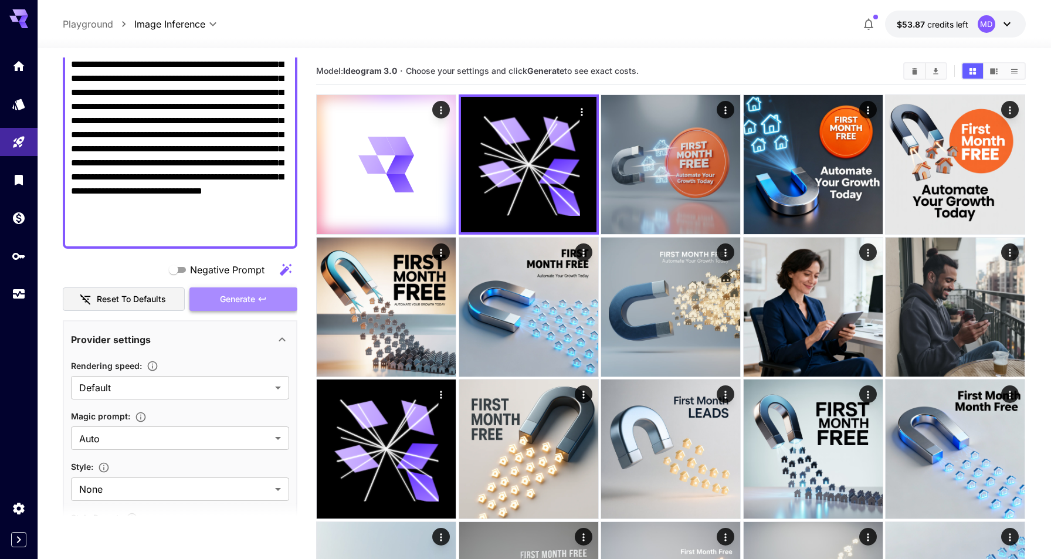
click at [242, 300] on span "Generate" at bounding box center [237, 299] width 35 height 15
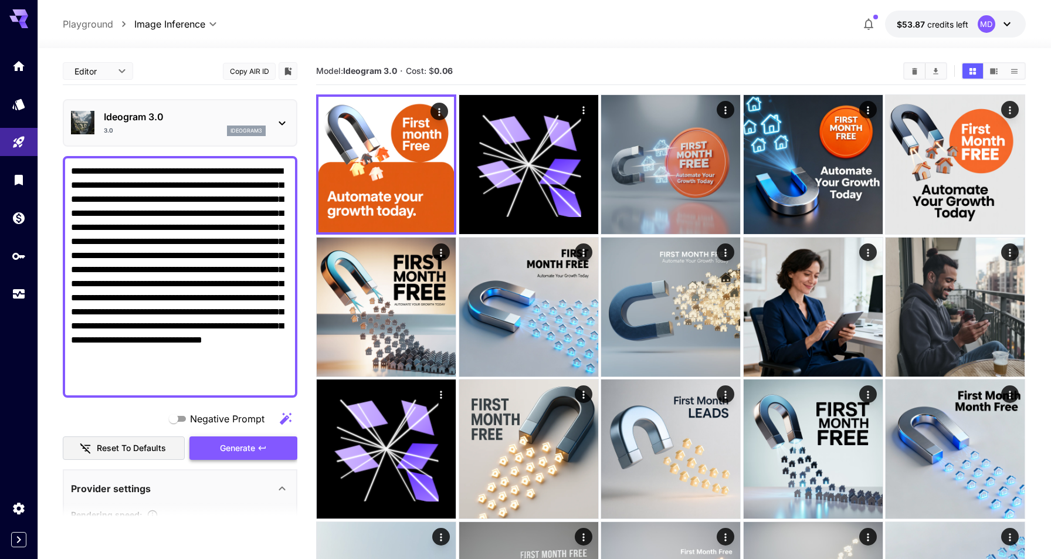
scroll to position [0, 0]
click at [227, 125] on div "Ideogram 3.0 3.0 ideogram3" at bounding box center [185, 123] width 162 height 26
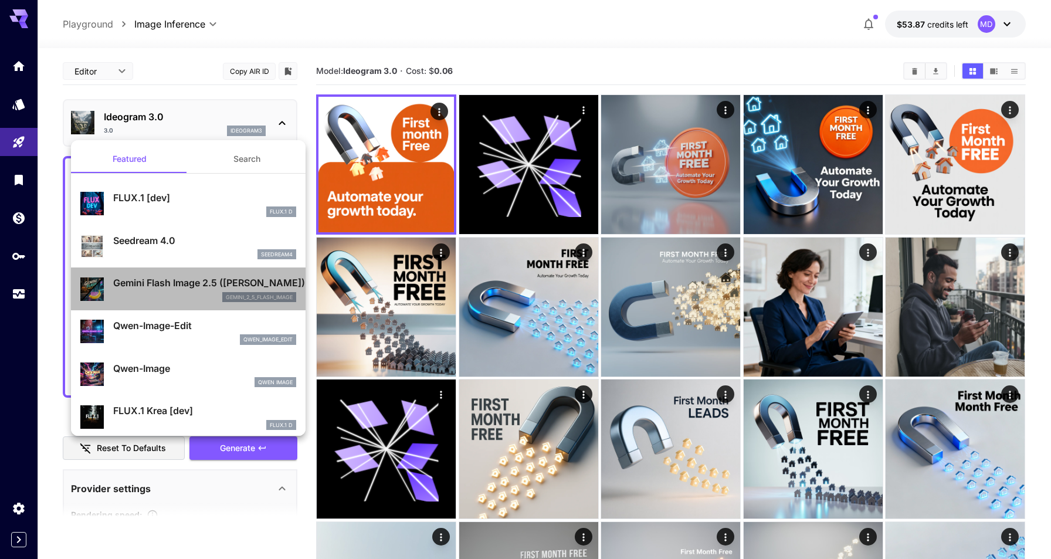
click at [188, 280] on p "Gemini Flash Image 2.5 ([PERSON_NAME])" at bounding box center [204, 283] width 183 height 14
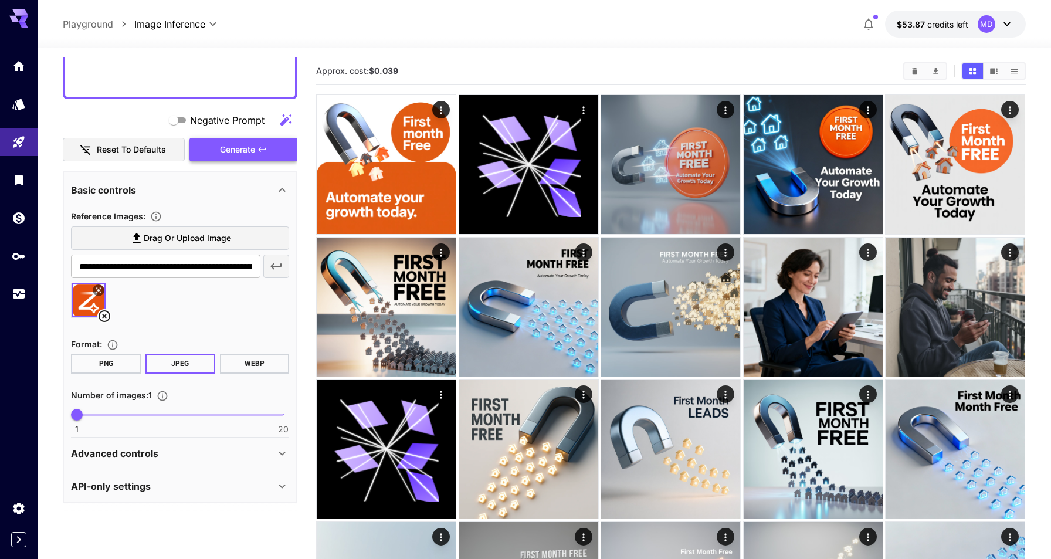
scroll to position [312, 0]
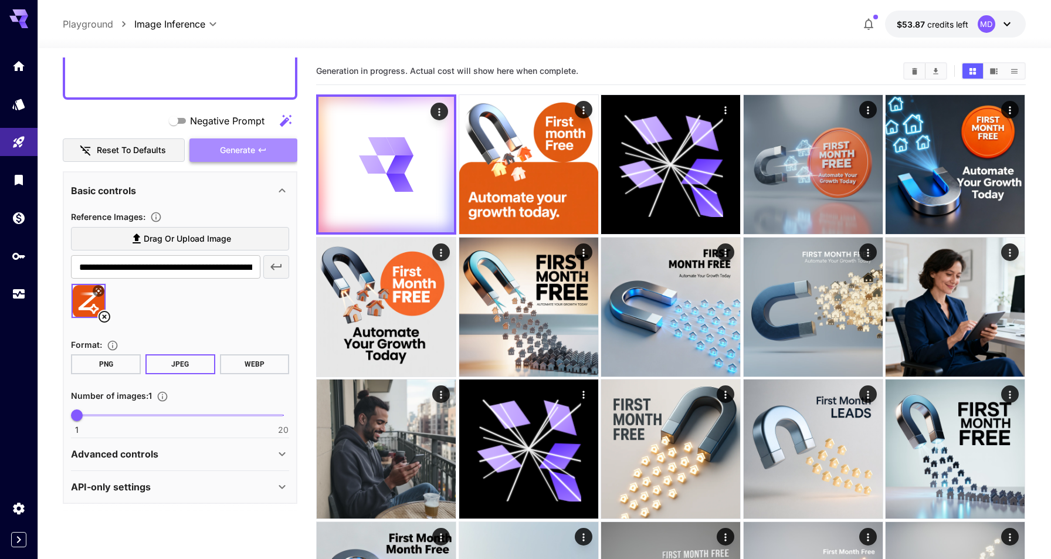
click at [238, 144] on span "Generate" at bounding box center [237, 150] width 35 height 15
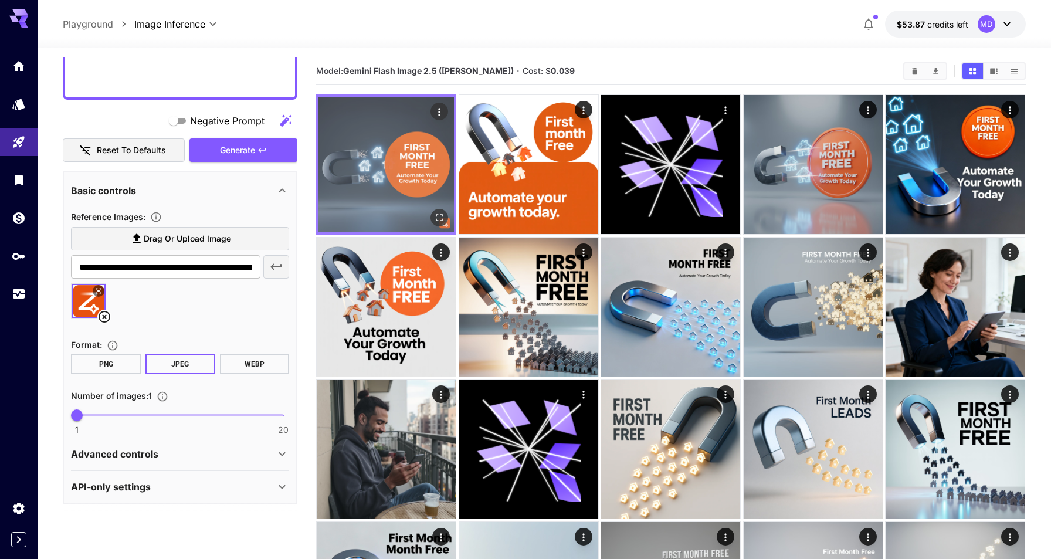
click at [407, 167] on img at bounding box center [385, 164] width 135 height 135
click at [441, 218] on icon "Open in fullscreen" at bounding box center [440, 218] width 12 height 12
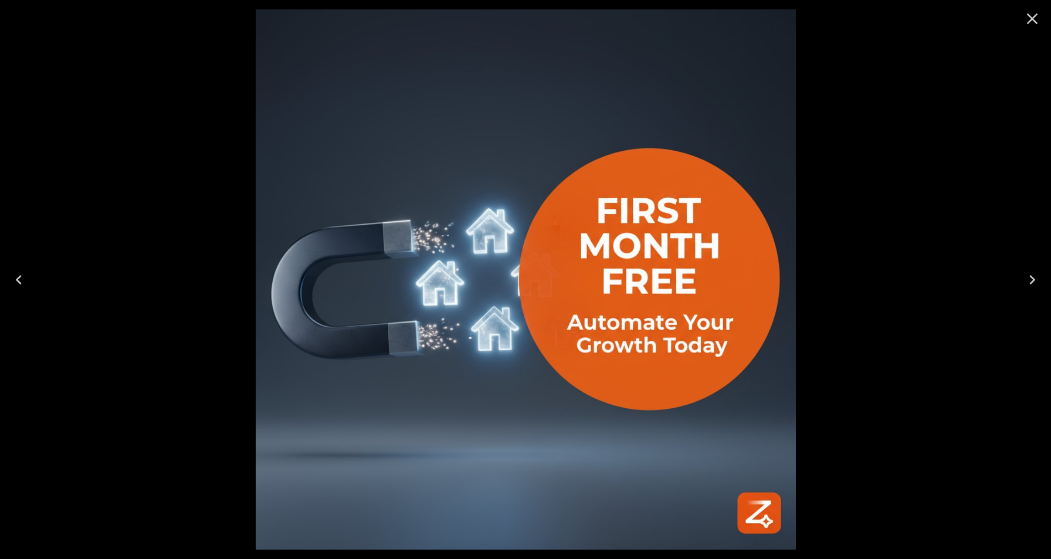
click at [1031, 20] on icon "Close" at bounding box center [1032, 18] width 11 height 11
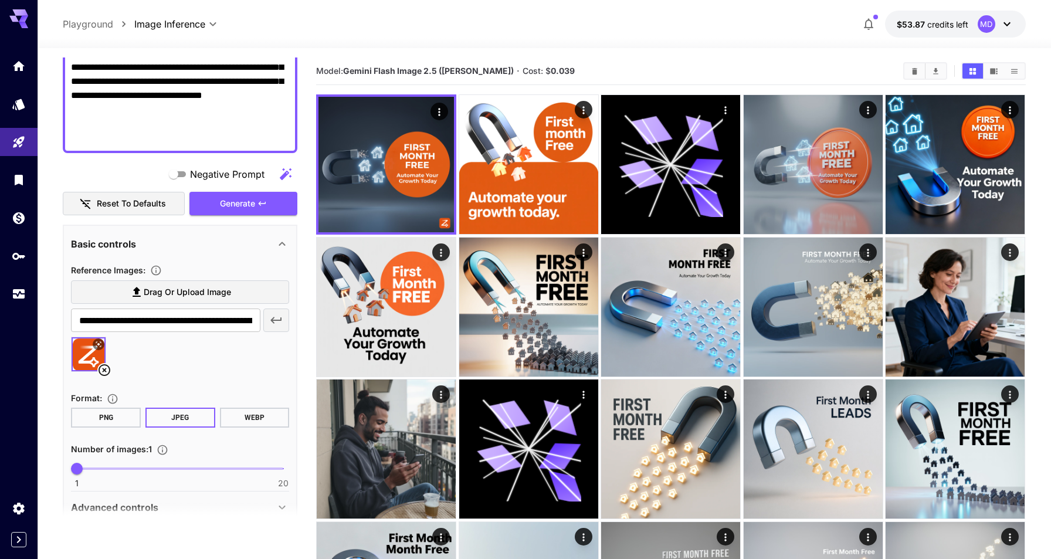
scroll to position [186, 0]
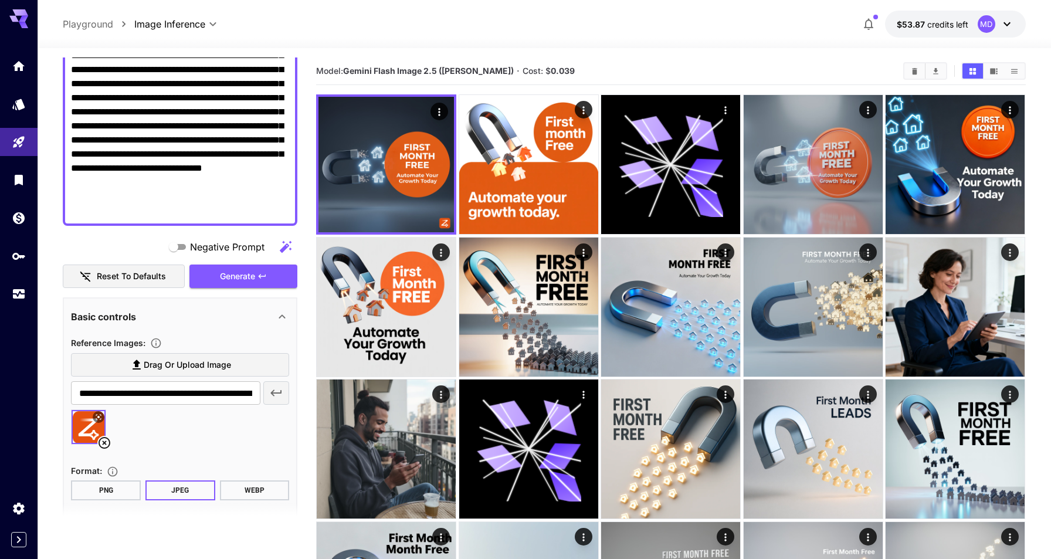
drag, startPoint x: 97, startPoint y: 206, endPoint x: 261, endPoint y: 215, distance: 164.4
click at [261, 215] on textarea "**********" at bounding box center [180, 104] width 218 height 225
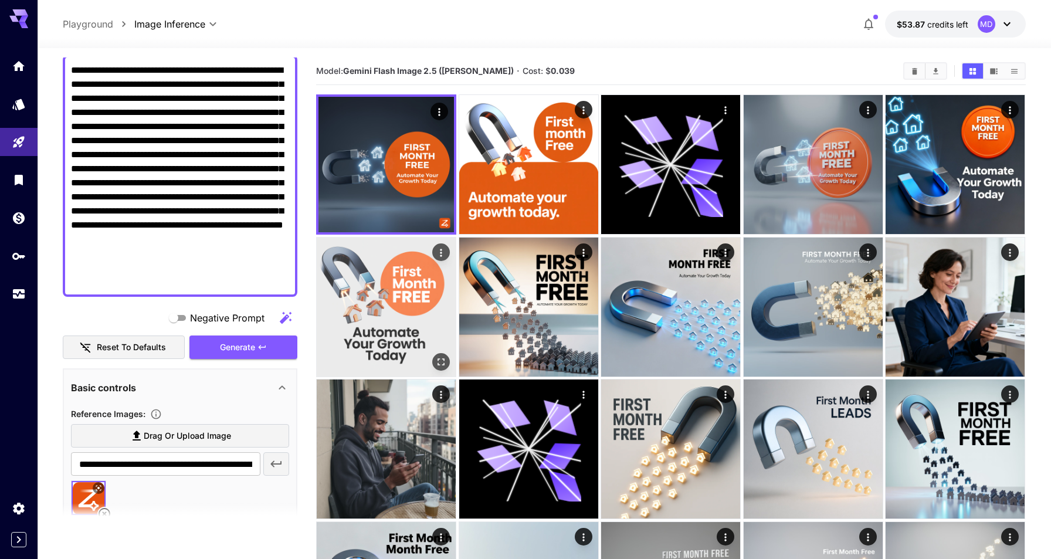
type textarea "**********"
click at [439, 253] on icon "Actions" at bounding box center [442, 252] width 12 height 12
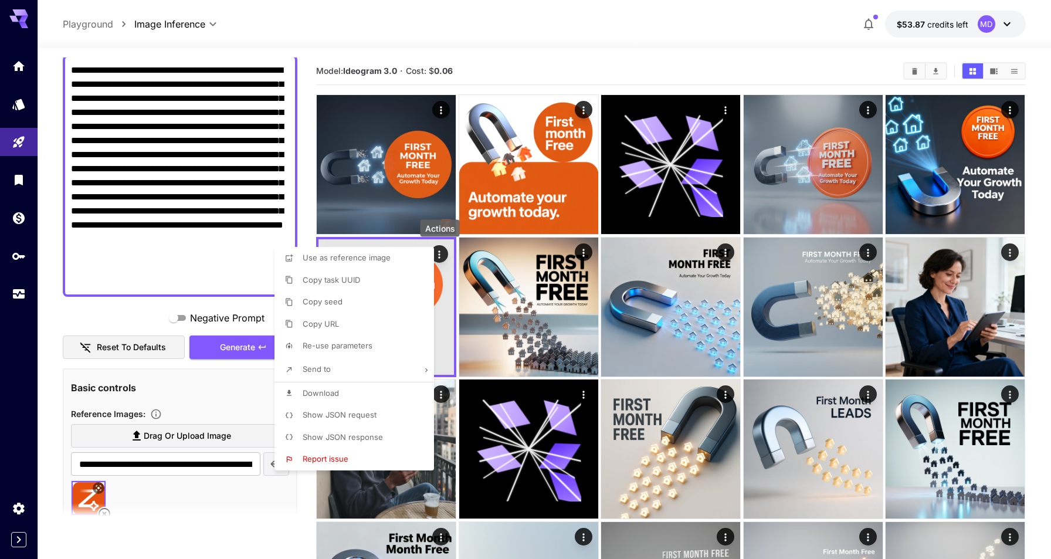
click at [334, 392] on span "Download" at bounding box center [321, 392] width 36 height 9
click at [123, 304] on div at bounding box center [525, 279] width 1051 height 559
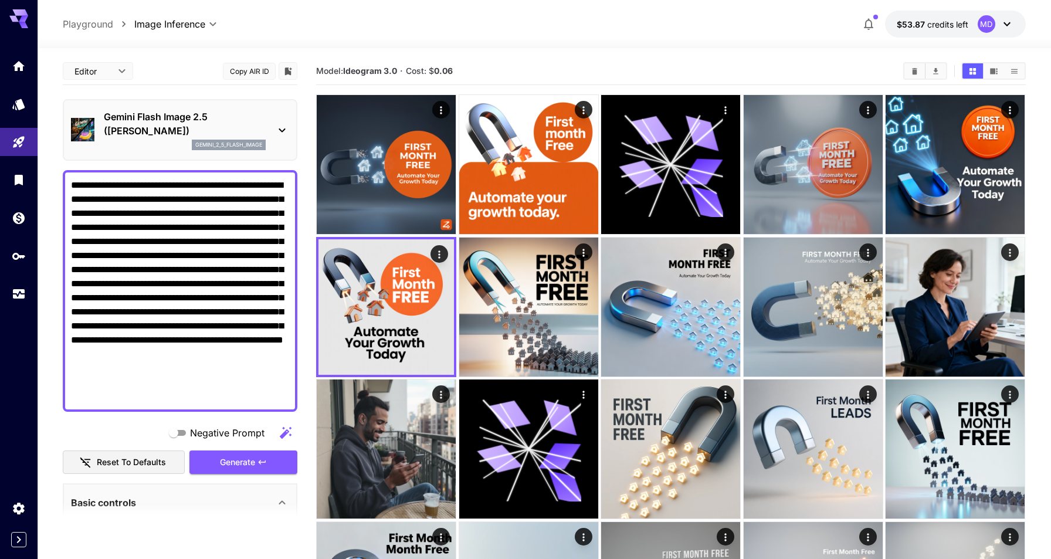
scroll to position [0, 0]
click at [243, 123] on p "Gemini Flash Image 2.5 ([PERSON_NAME])" at bounding box center [185, 124] width 162 height 28
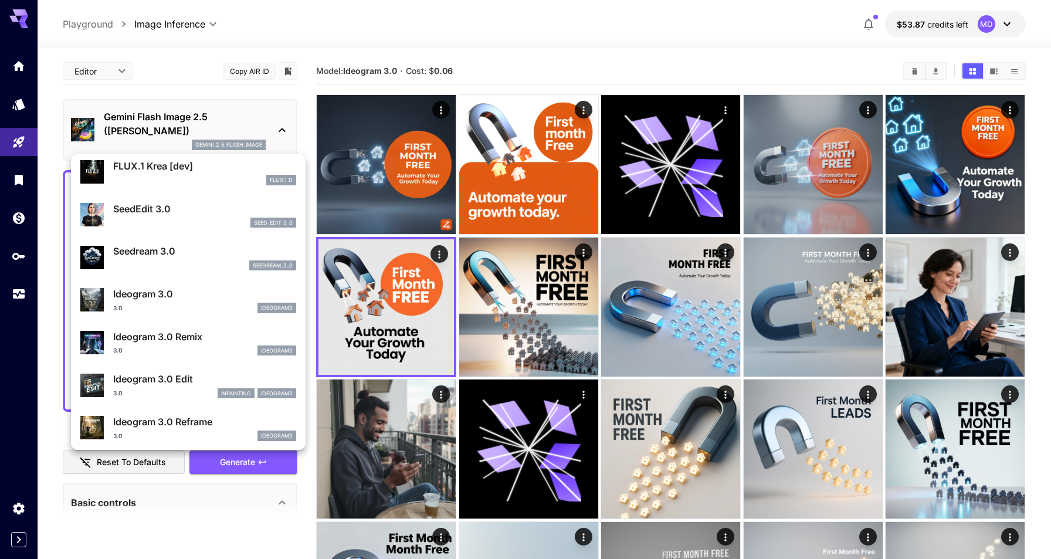
scroll to position [257, 0]
click at [194, 336] on p "Ideogram 3.0 Remix" at bounding box center [204, 336] width 183 height 14
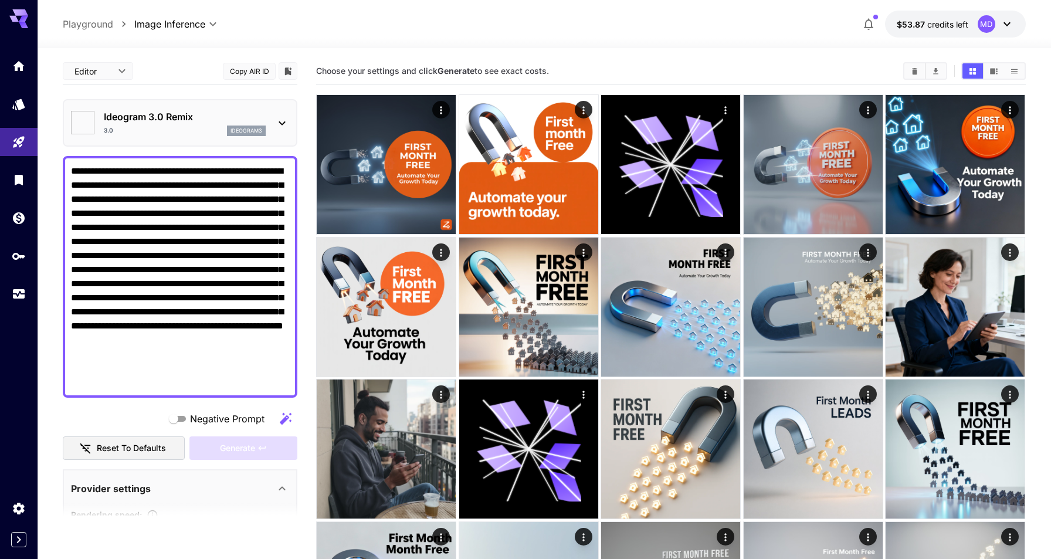
type input "****"
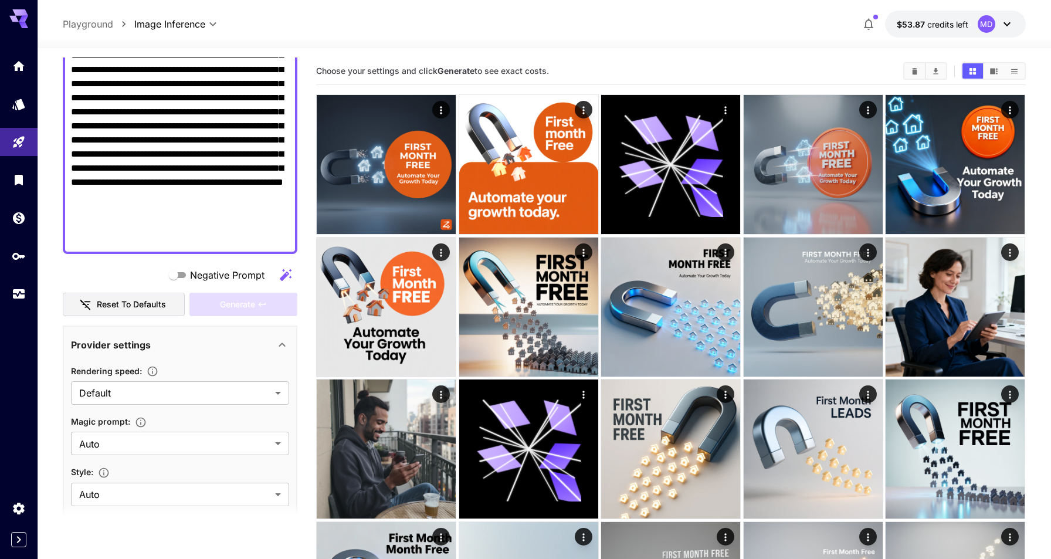
scroll to position [97, 0]
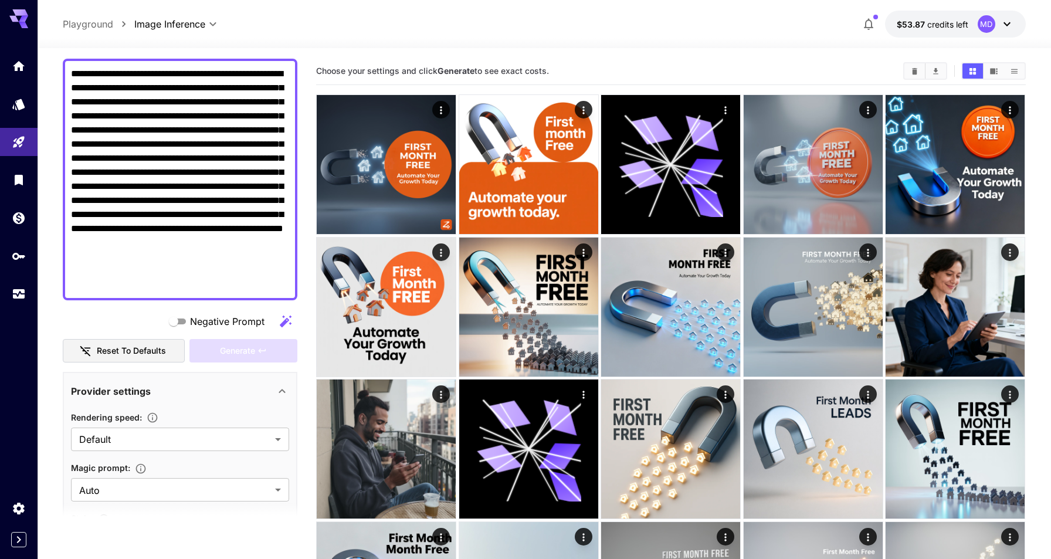
click at [130, 276] on textarea "**********" at bounding box center [180, 179] width 218 height 225
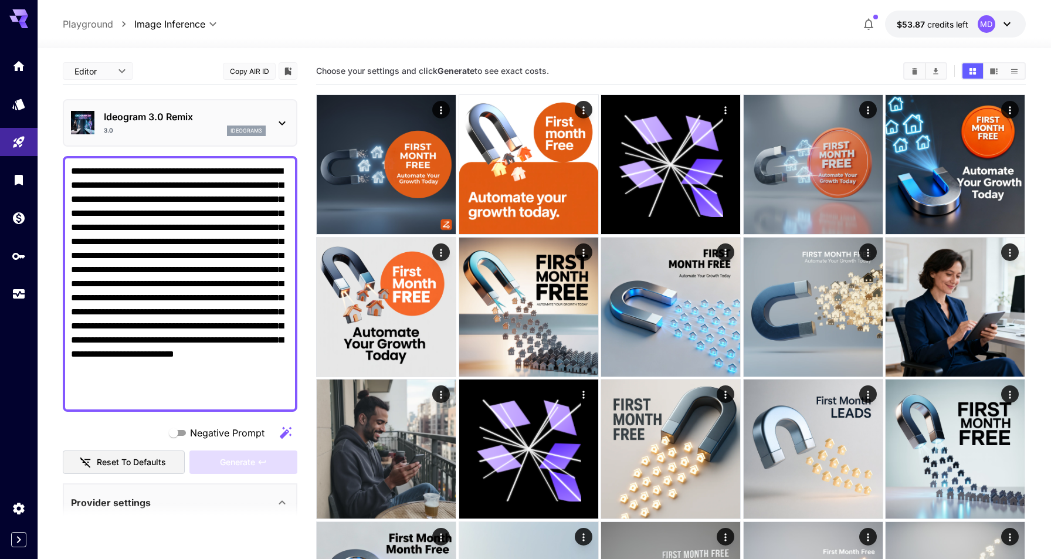
scroll to position [0, 0]
type textarea "**********"
click at [214, 122] on p "Ideogram 3.0 Remix" at bounding box center [185, 117] width 162 height 14
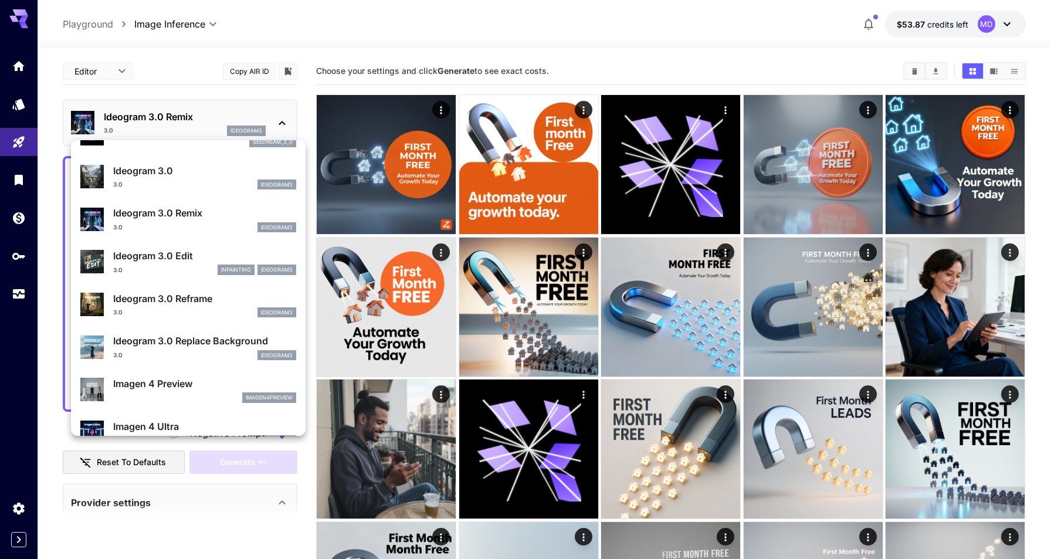
scroll to position [370, 0]
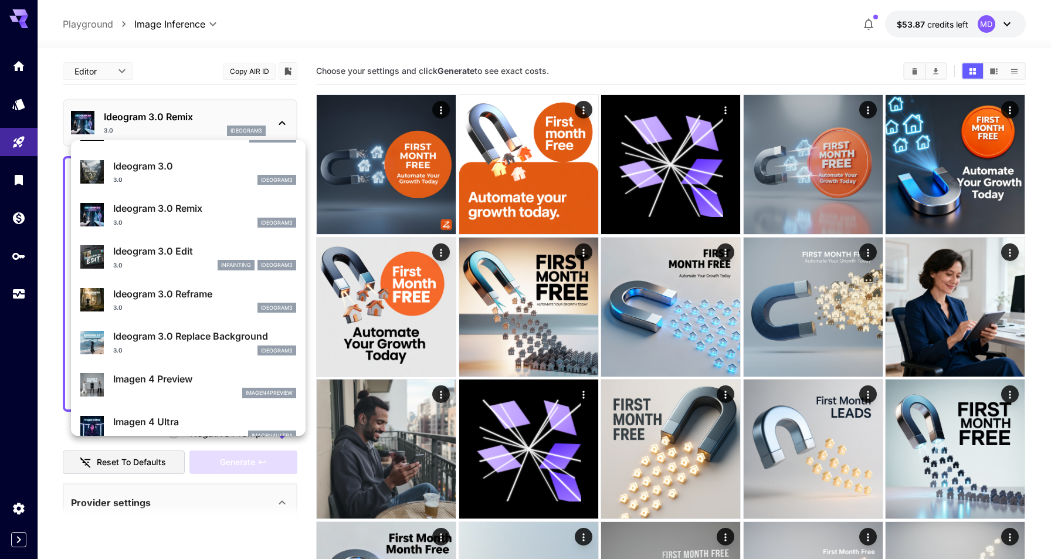
click at [179, 180] on div "3.0 ideogram3" at bounding box center [204, 180] width 183 height 11
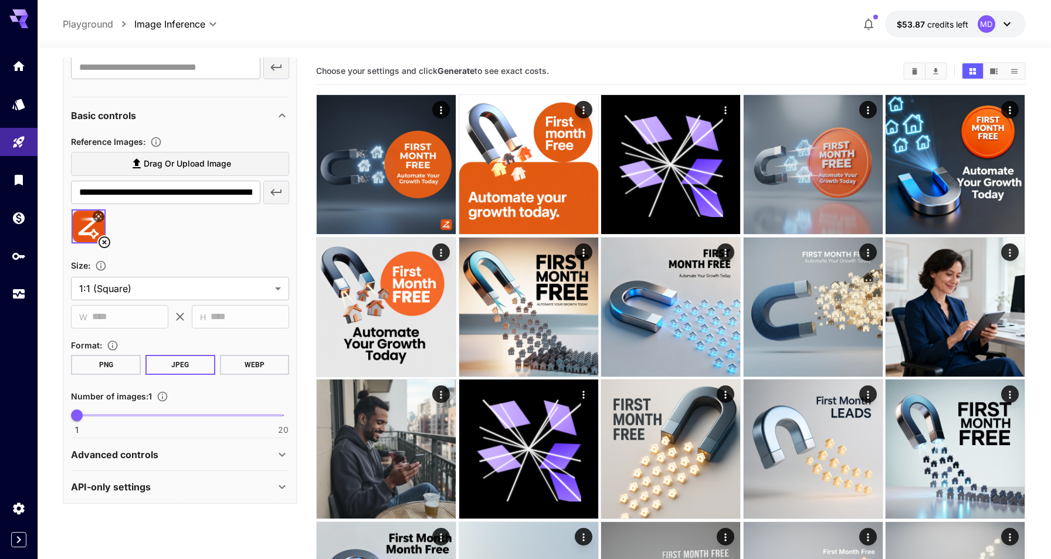
scroll to position [797, 0]
click at [258, 372] on button "WEBP" at bounding box center [255, 365] width 70 height 20
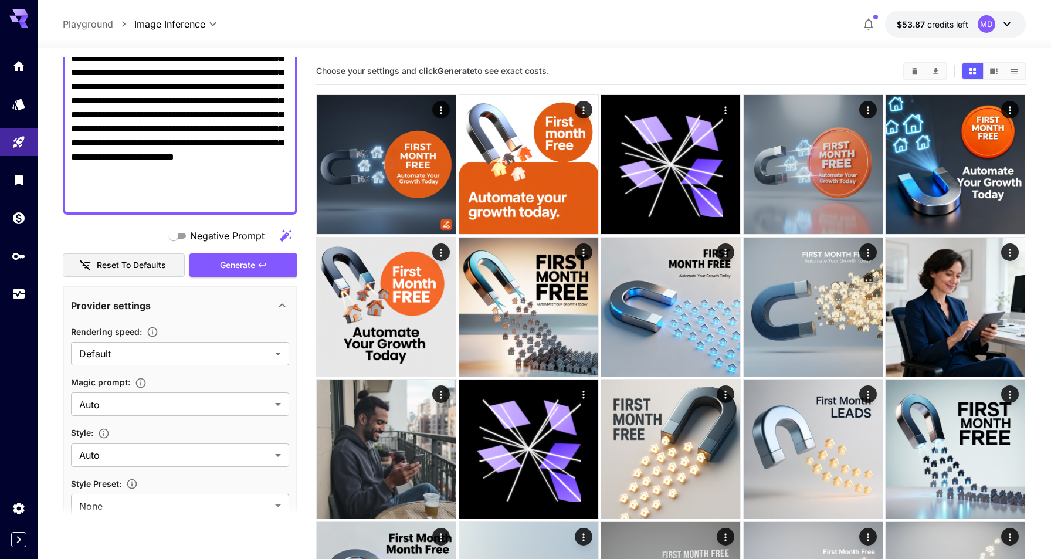
scroll to position [155, 0]
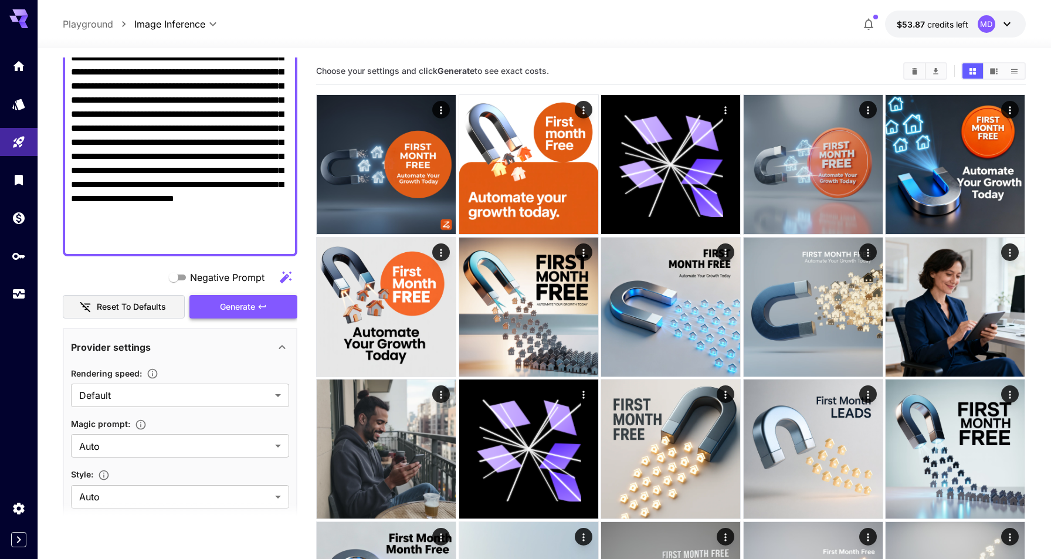
click at [250, 303] on span "Generate" at bounding box center [237, 307] width 35 height 15
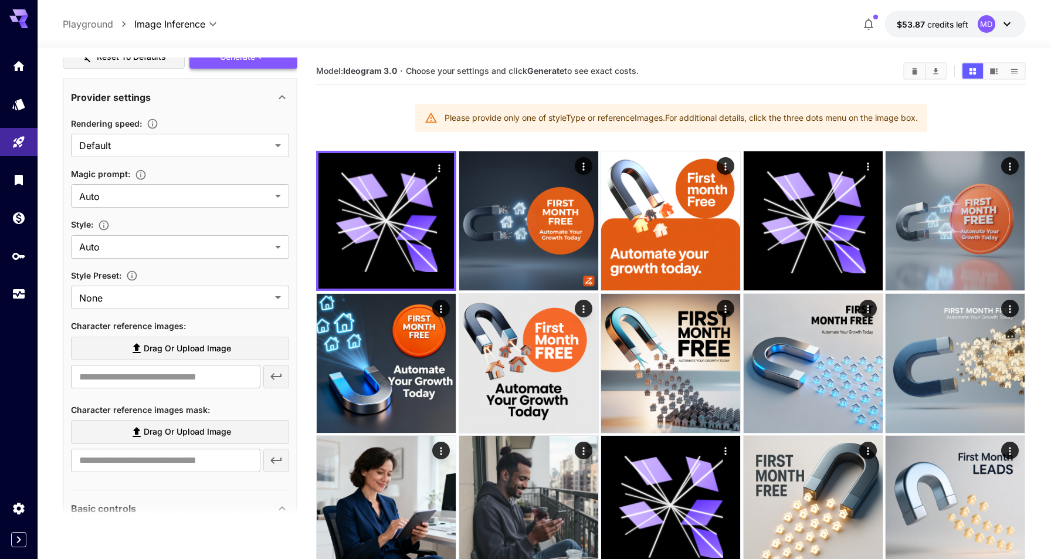
scroll to position [407, 0]
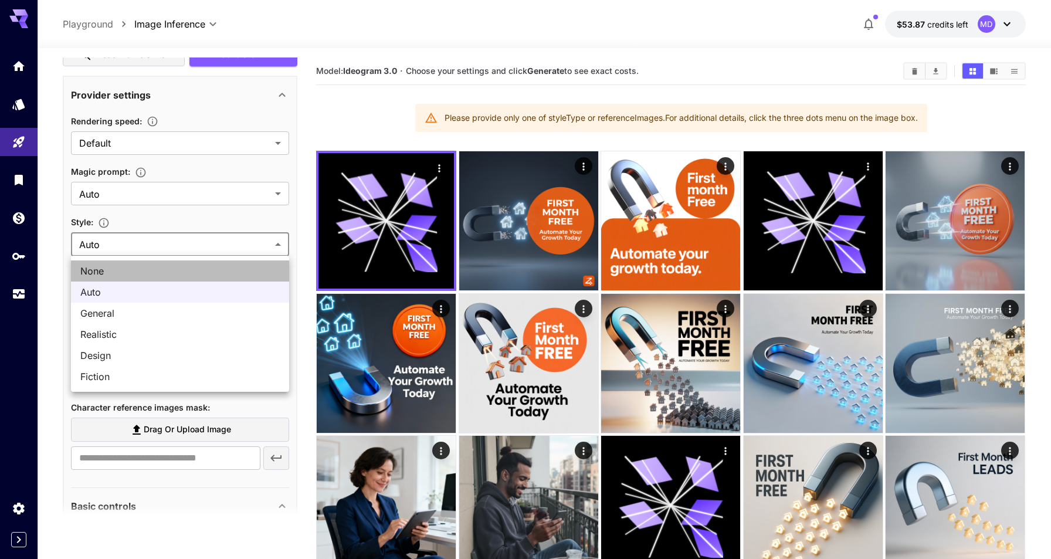
click at [152, 269] on span "None" at bounding box center [179, 271] width 199 height 14
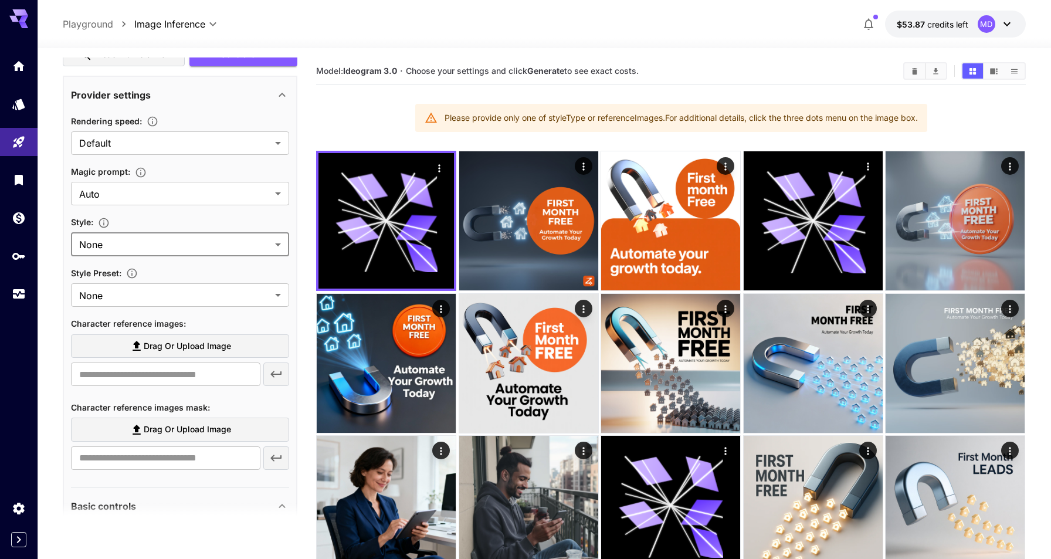
type input "*******"
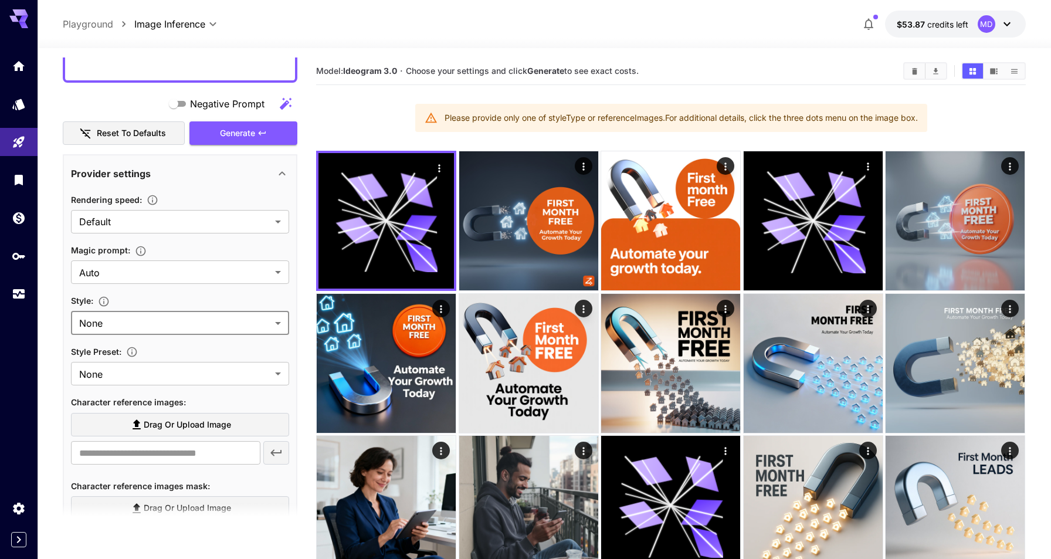
scroll to position [288, 0]
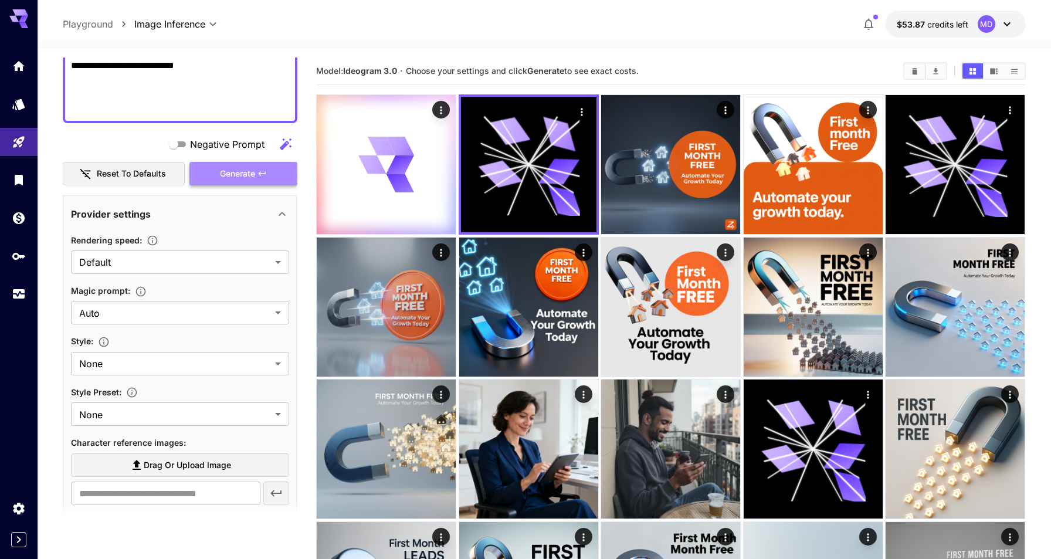
click at [247, 172] on span "Generate" at bounding box center [237, 174] width 35 height 15
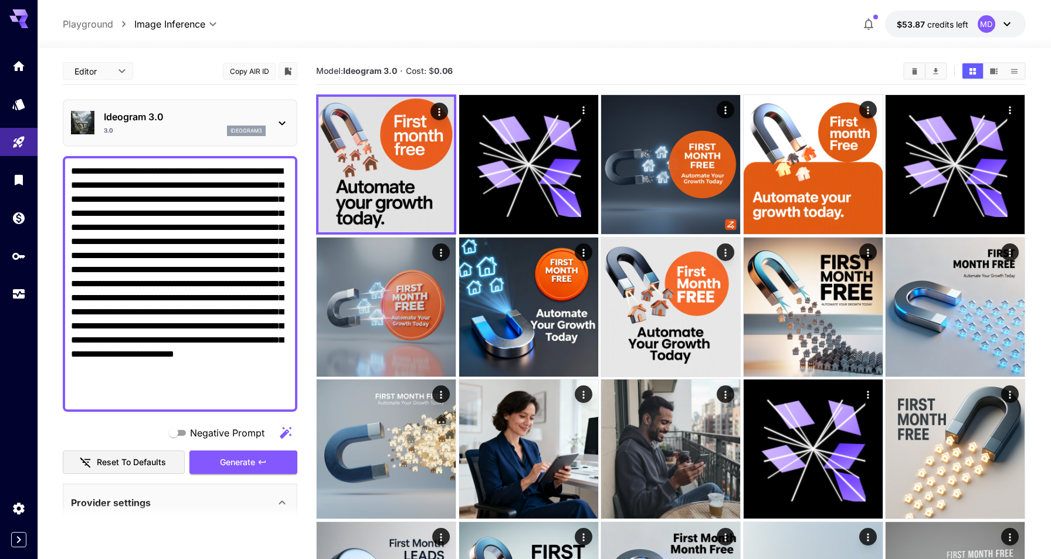
scroll to position [0, 0]
click at [193, 132] on div "3.0 ideogram3" at bounding box center [185, 130] width 162 height 11
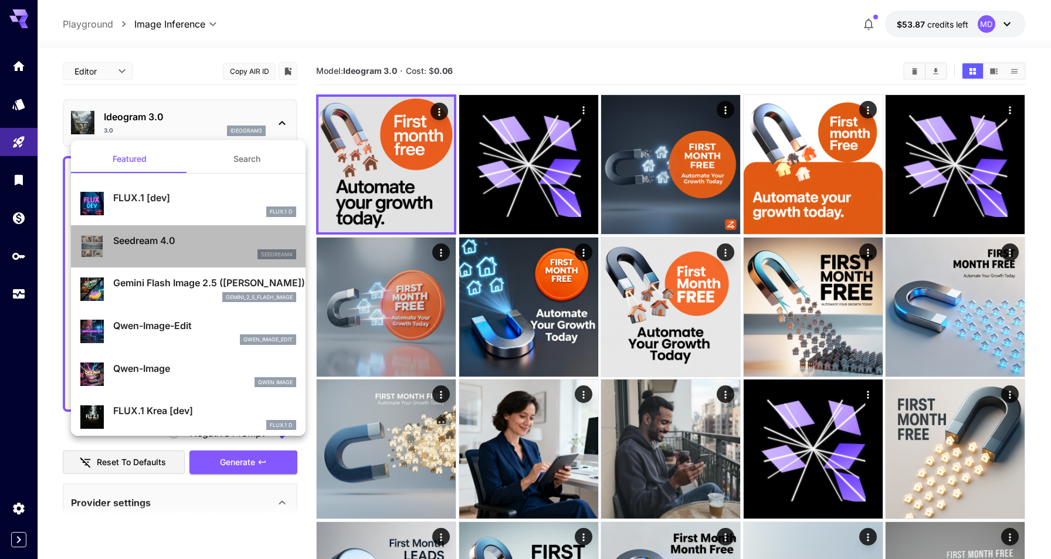
click at [185, 245] on p "Seedream 4.0" at bounding box center [204, 240] width 183 height 14
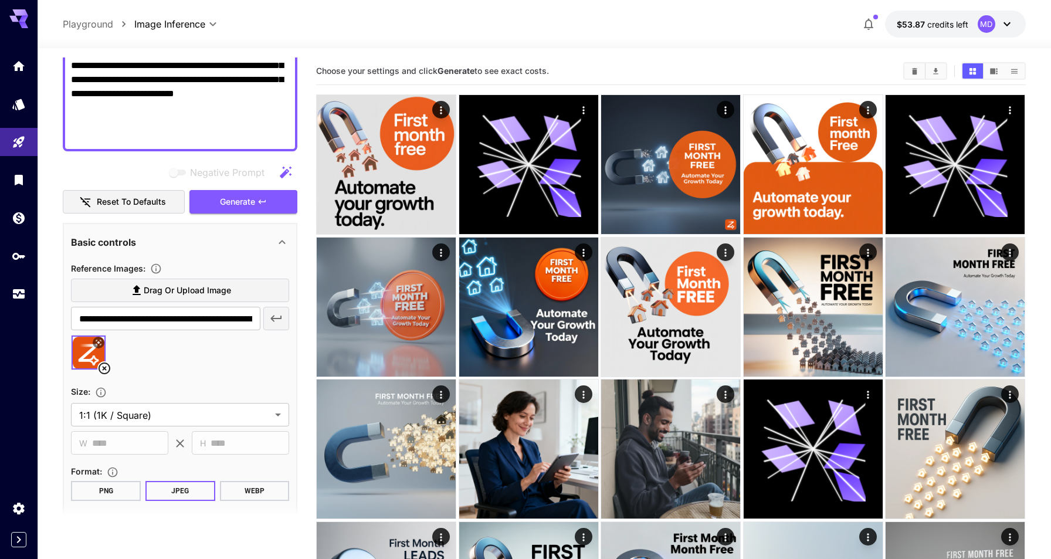
scroll to position [261, 0]
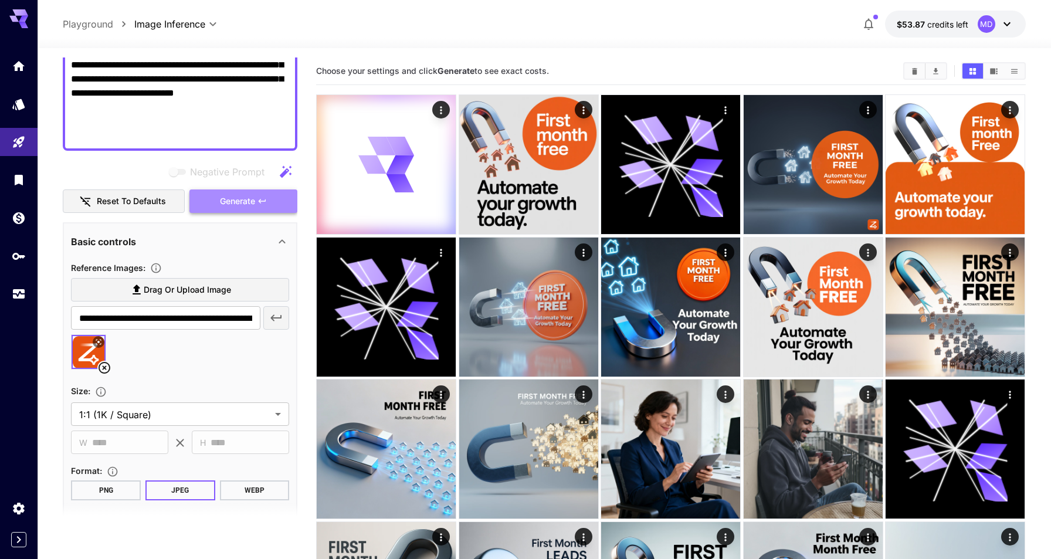
click at [252, 199] on span "Generate" at bounding box center [237, 201] width 35 height 15
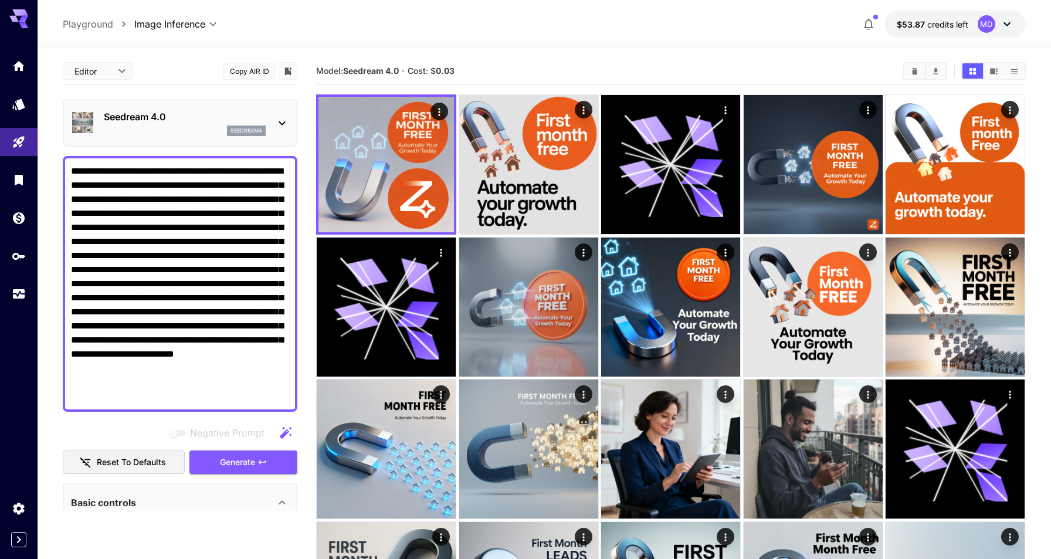
scroll to position [0, 0]
click at [213, 117] on p "Seedream 4.0" at bounding box center [185, 117] width 162 height 14
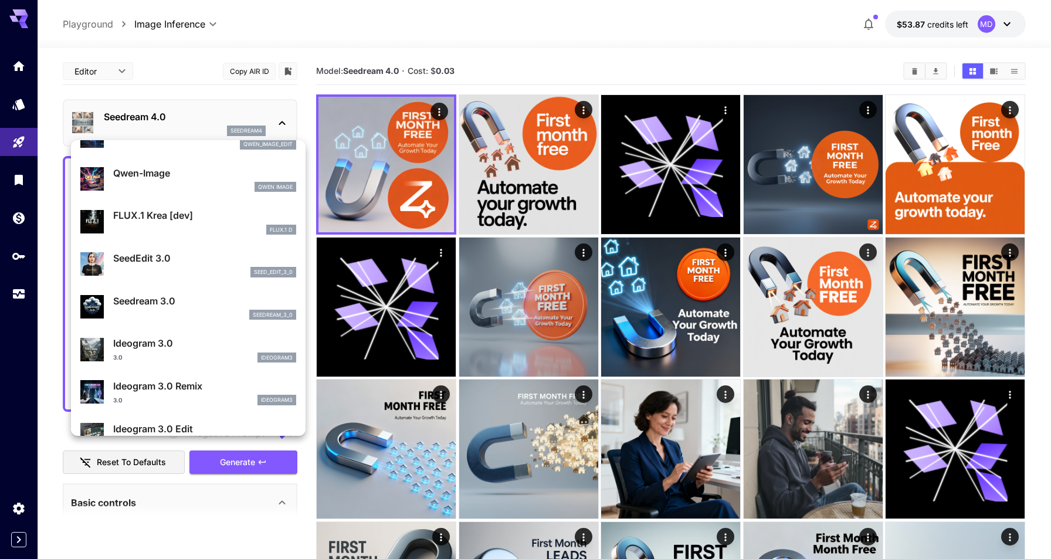
scroll to position [195, 0]
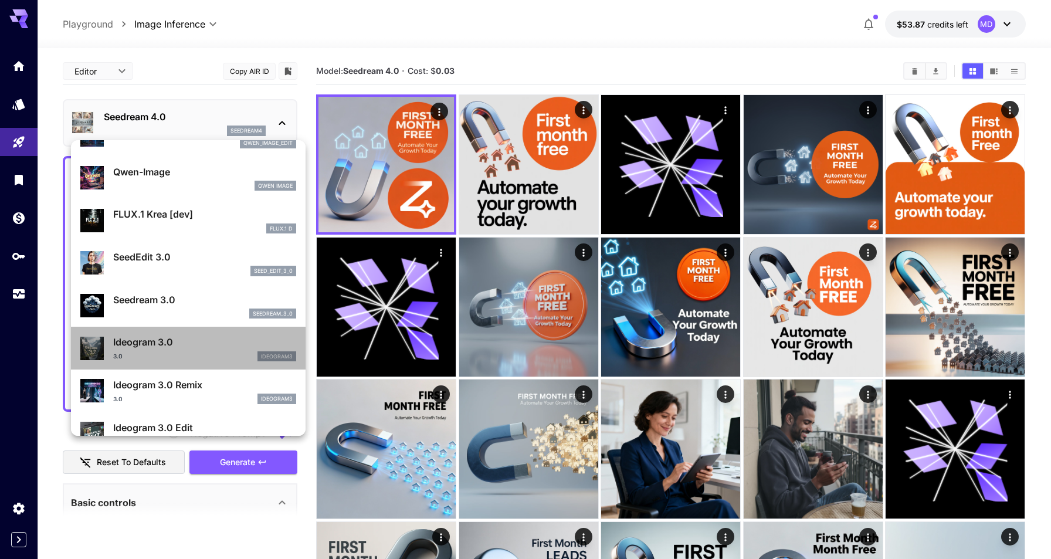
click at [171, 352] on div "3.0 ideogram3" at bounding box center [204, 356] width 183 height 11
type input "**********"
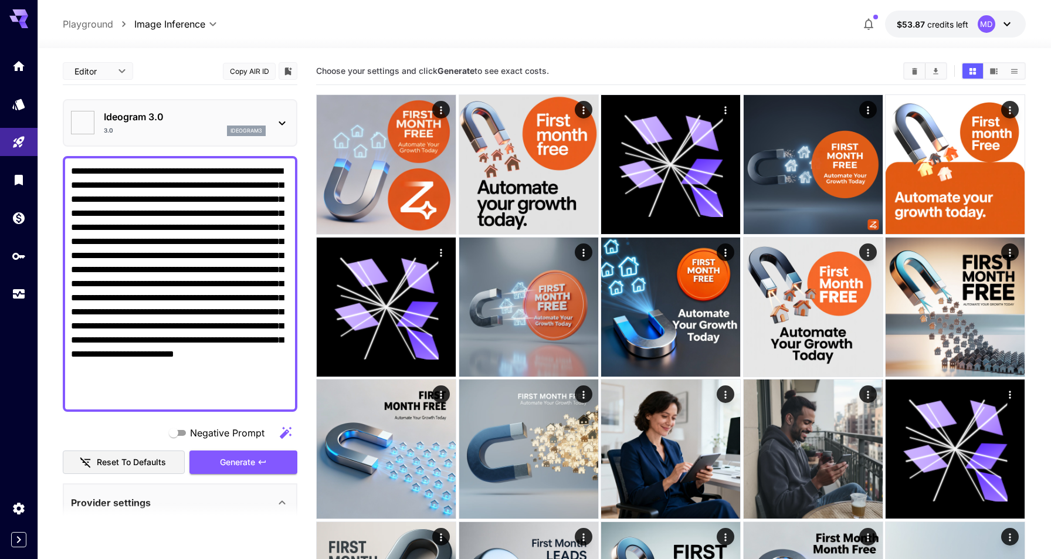
type input "****"
click at [178, 241] on textarea "**********" at bounding box center [180, 283] width 218 height 239
paste textarea "**********"
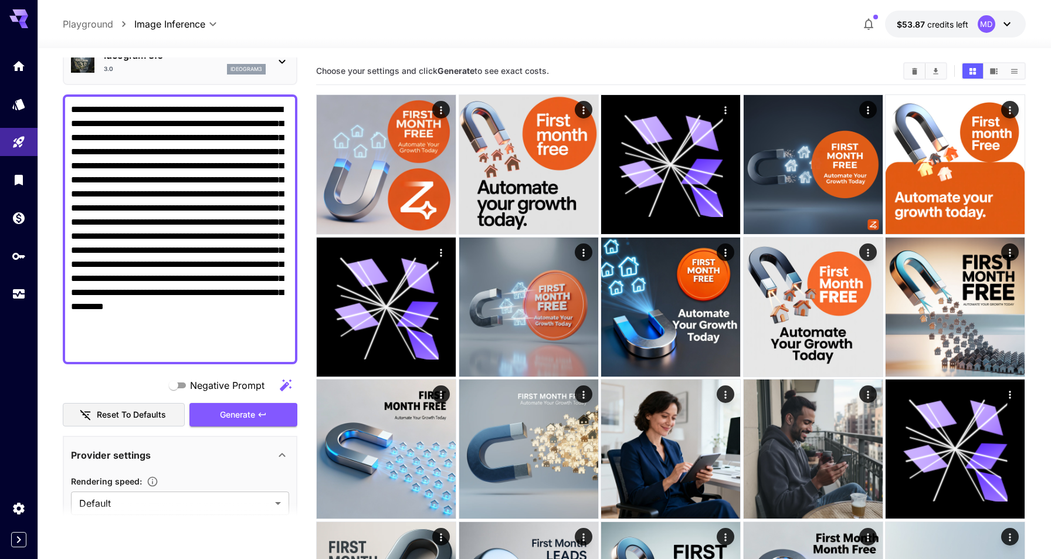
scroll to position [67, 0]
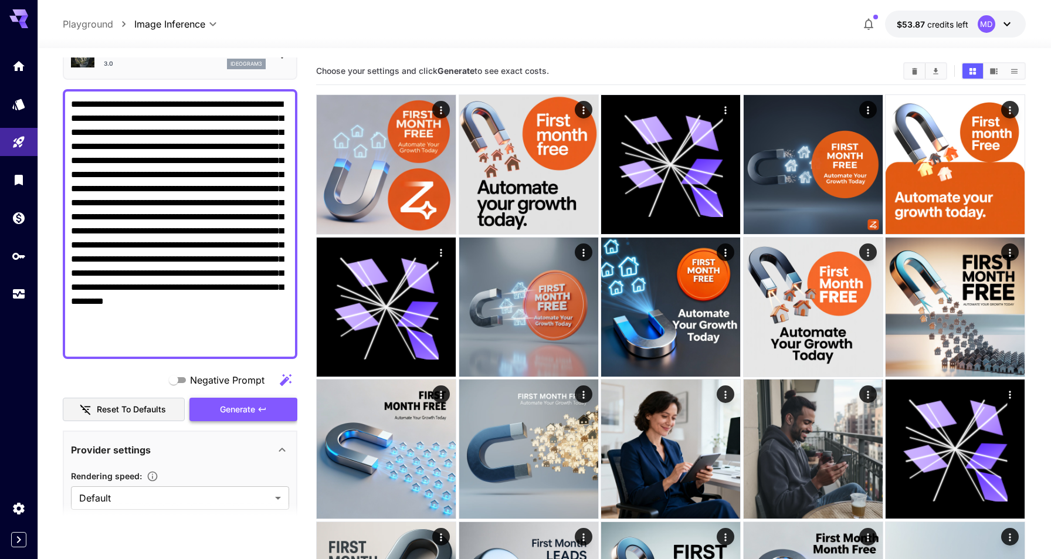
type textarea "**********"
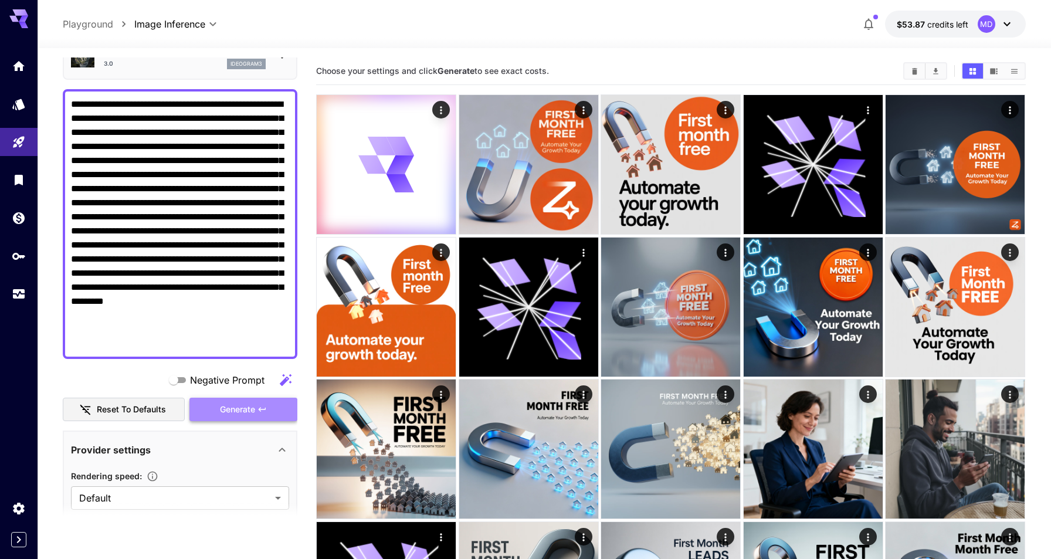
click at [245, 408] on span "Generate" at bounding box center [237, 409] width 35 height 15
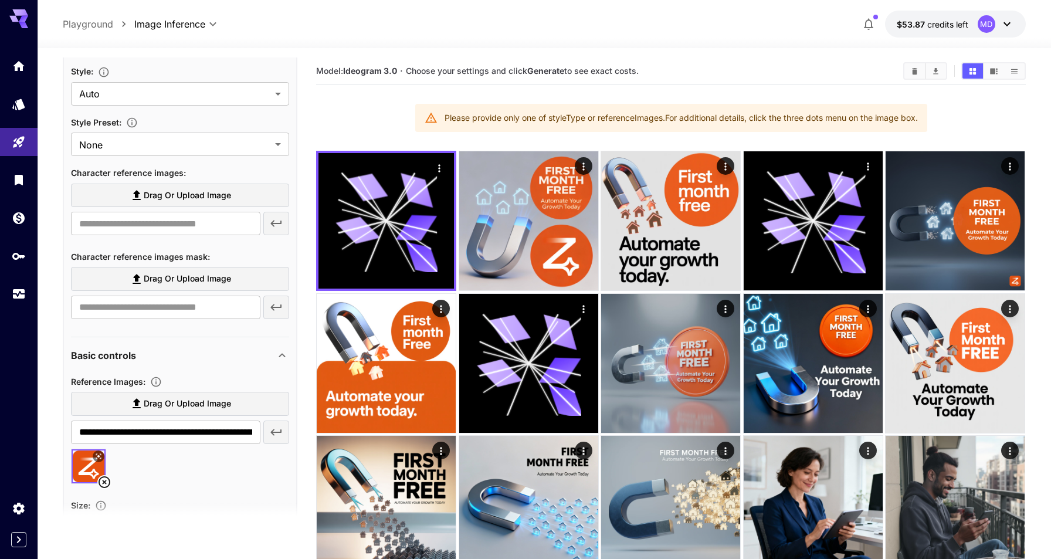
scroll to position [574, 0]
click at [107, 482] on icon at bounding box center [104, 480] width 14 height 14
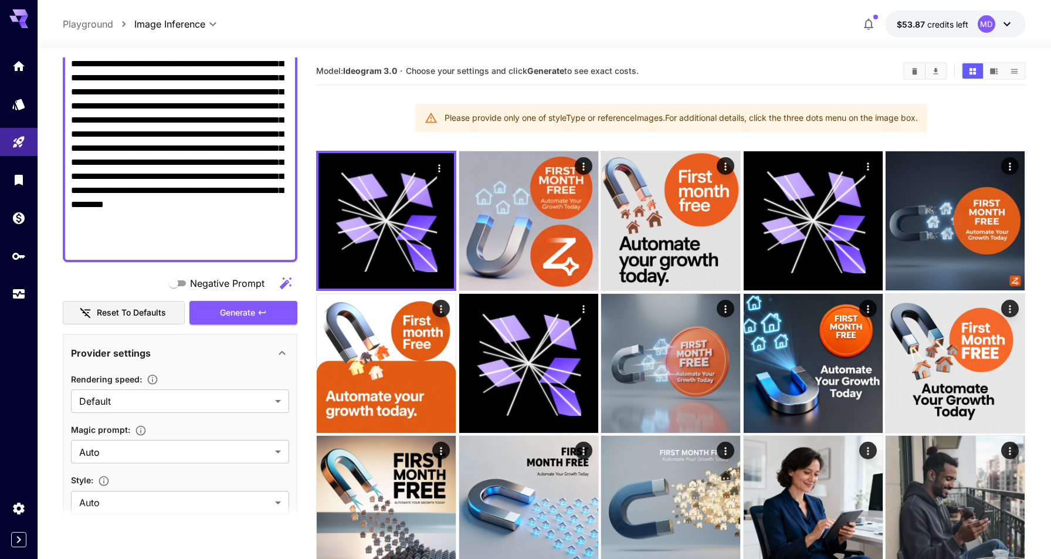
scroll to position [114, 0]
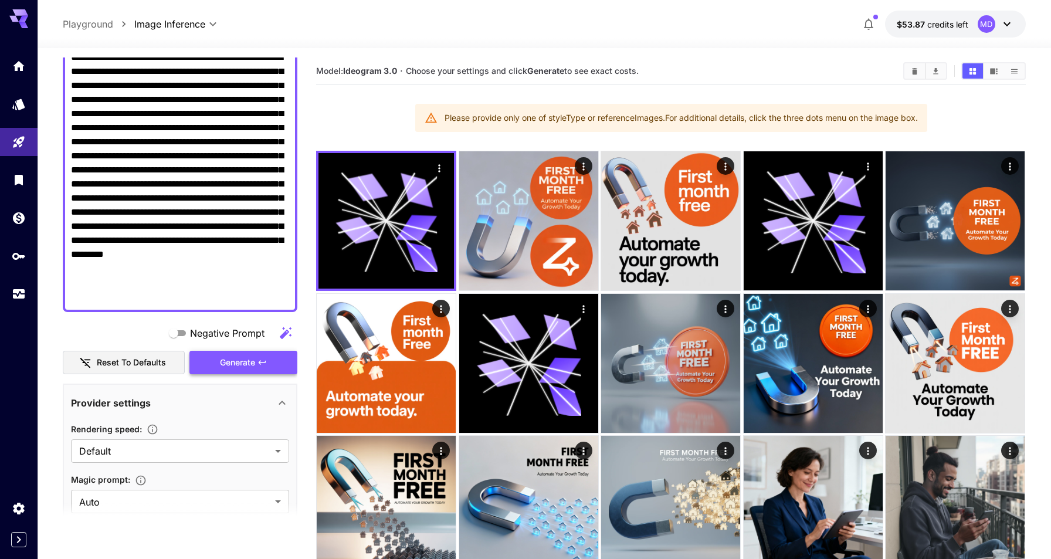
click at [248, 362] on span "Generate" at bounding box center [237, 362] width 35 height 15
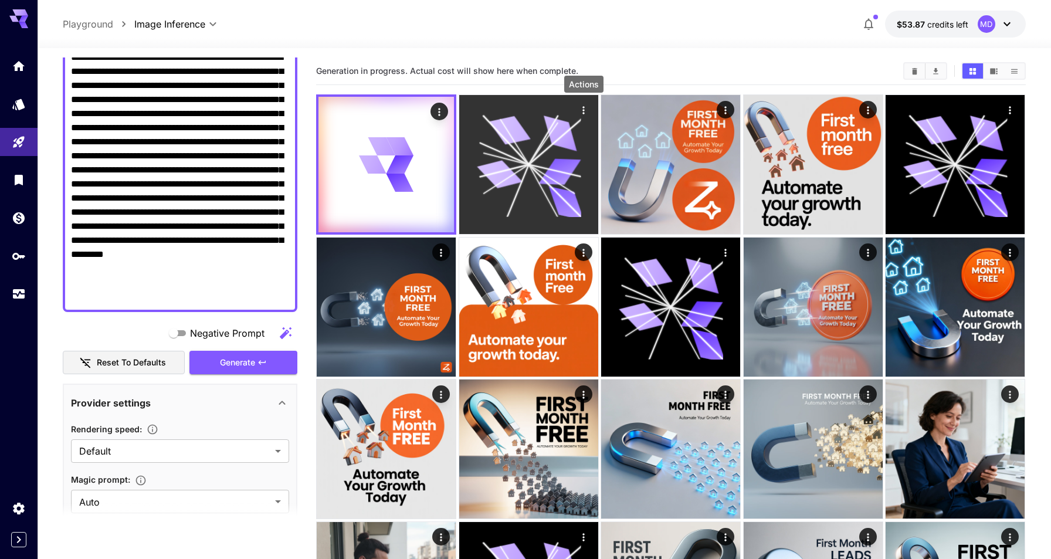
click at [585, 107] on icon "Actions" at bounding box center [584, 110] width 12 height 12
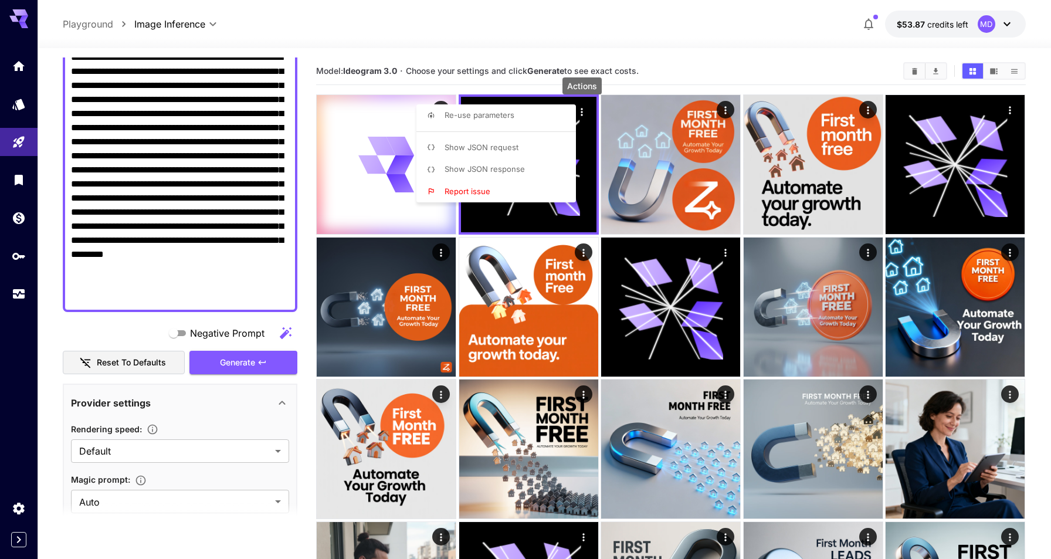
click at [549, 33] on div at bounding box center [525, 279] width 1051 height 559
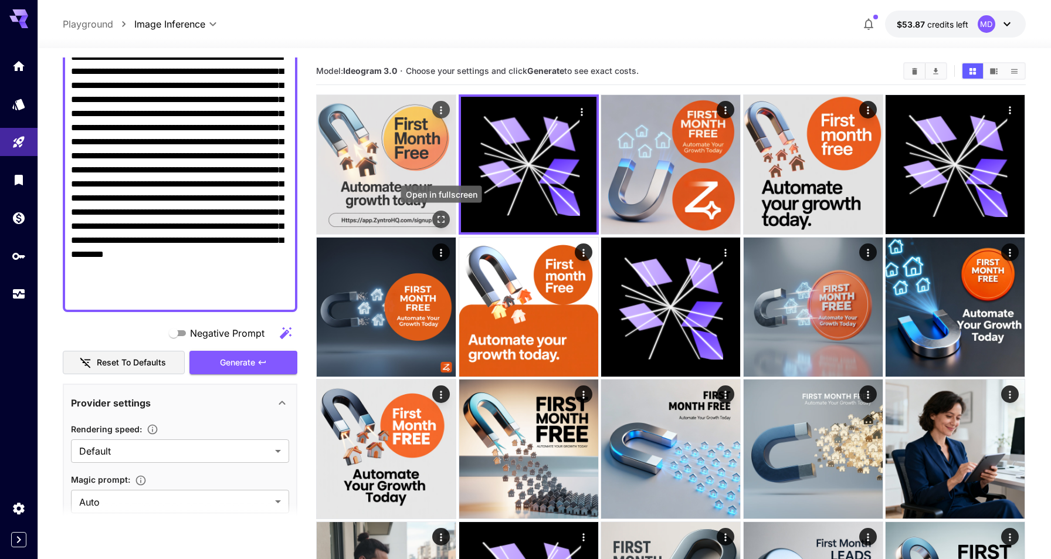
click at [444, 217] on icon "Open in fullscreen" at bounding box center [441, 219] width 7 height 7
